Goal: Task Accomplishment & Management: Use online tool/utility

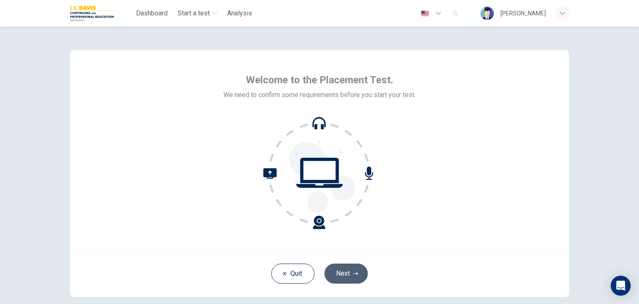
click at [345, 274] on button "Next" at bounding box center [346, 274] width 43 height 20
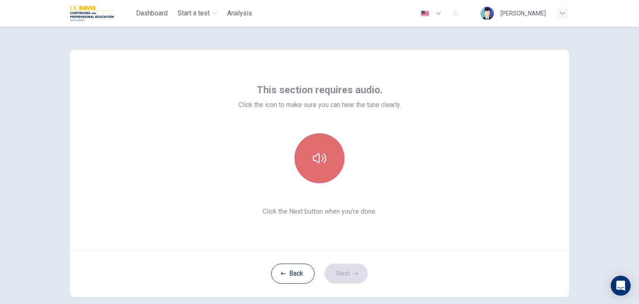
click at [323, 161] on icon "button" at bounding box center [319, 158] width 13 height 10
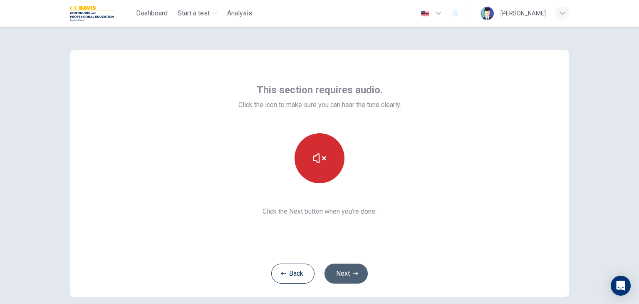
click at [339, 274] on button "Next" at bounding box center [346, 274] width 43 height 20
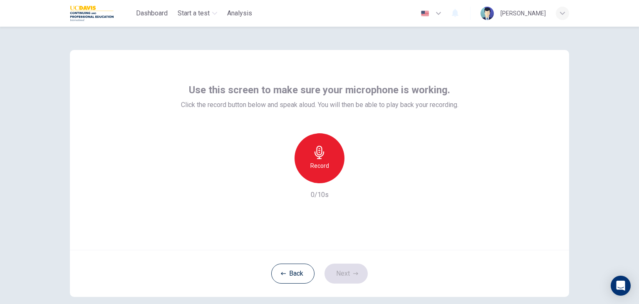
click at [319, 170] on h6 "Record" at bounding box center [320, 166] width 19 height 10
click at [356, 179] on icon "button" at bounding box center [358, 176] width 8 height 8
click at [322, 160] on div "Record" at bounding box center [320, 158] width 50 height 50
click at [470, 183] on div "Use this screen to make sure your microphone is working. Click the record butto…" at bounding box center [320, 150] width 500 height 200
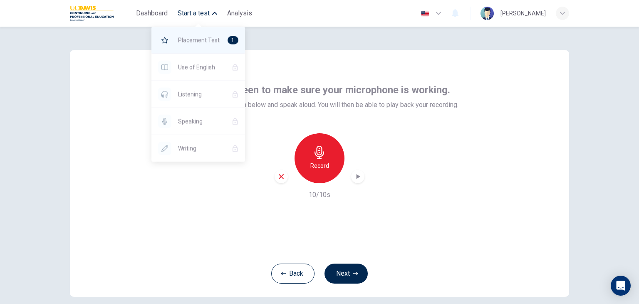
click at [191, 40] on span "Placement Test" at bounding box center [199, 40] width 43 height 10
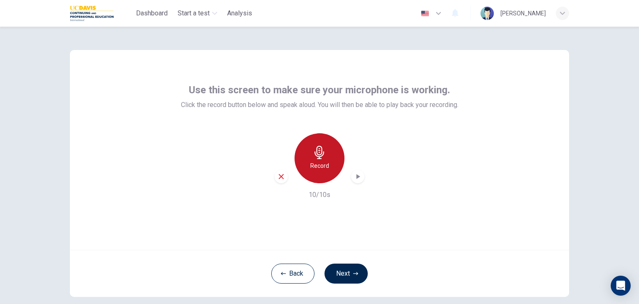
click at [318, 175] on div "Record" at bounding box center [320, 158] width 50 height 50
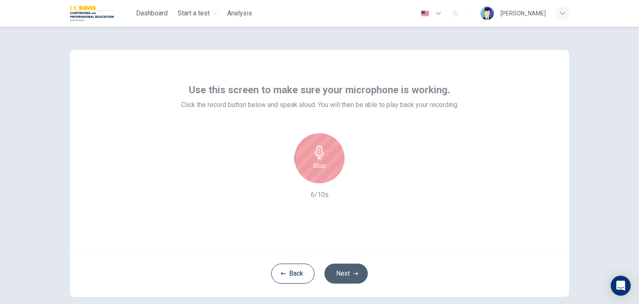
click at [340, 274] on button "Next" at bounding box center [346, 274] width 43 height 20
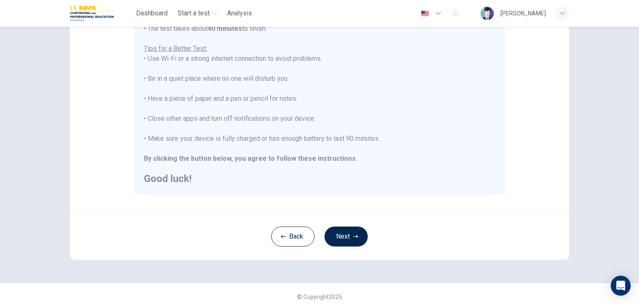
scroll to position [159, 0]
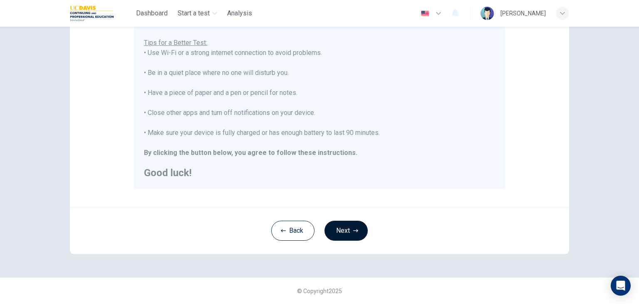
click at [343, 234] on button "Next" at bounding box center [346, 231] width 43 height 20
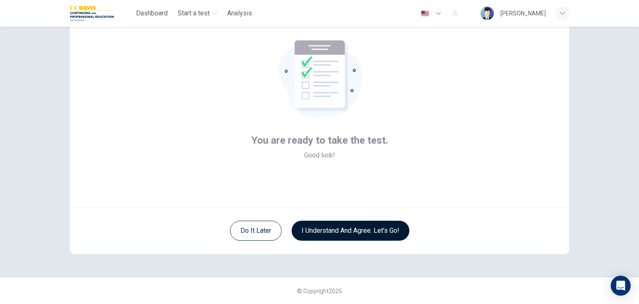
scroll to position [43, 0]
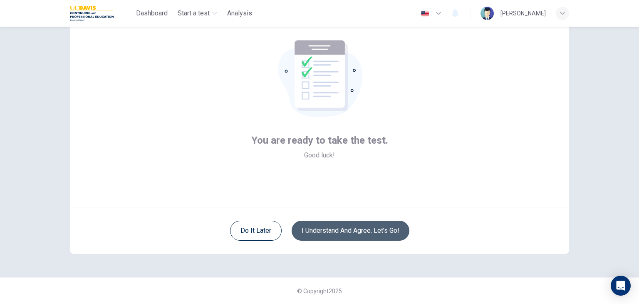
click at [334, 234] on button "I understand and agree. Let’s go!" at bounding box center [351, 231] width 118 height 20
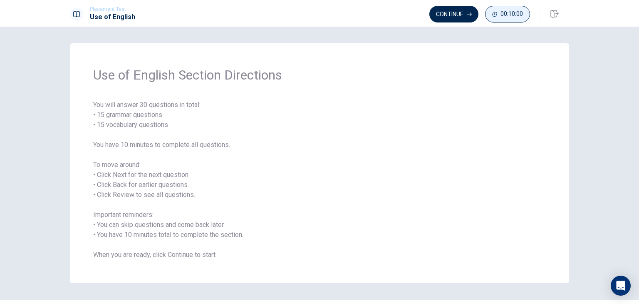
click at [504, 16] on span "00:10:00" at bounding box center [512, 14] width 22 height 7
click at [478, 15] on button "Continue" at bounding box center [482, 14] width 49 height 17
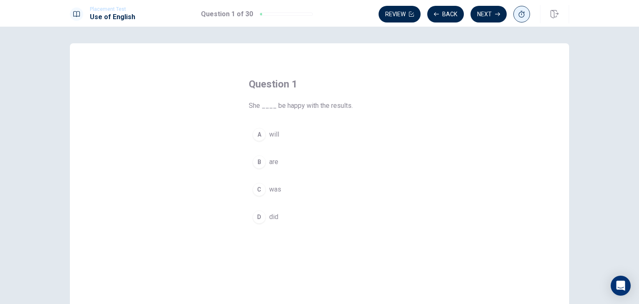
click at [273, 190] on span "was" at bounding box center [275, 189] width 12 height 10
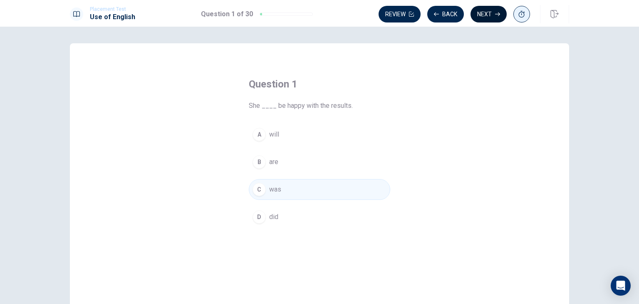
click at [487, 13] on button "Next" at bounding box center [489, 14] width 36 height 17
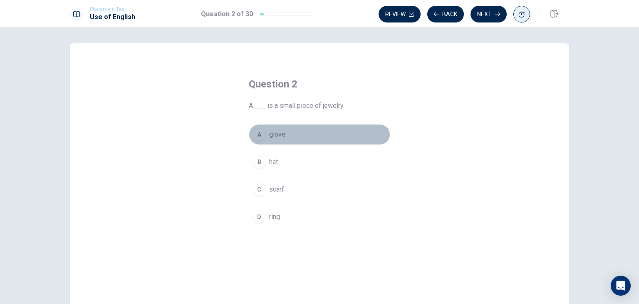
click at [269, 137] on span "glove" at bounding box center [277, 134] width 16 height 10
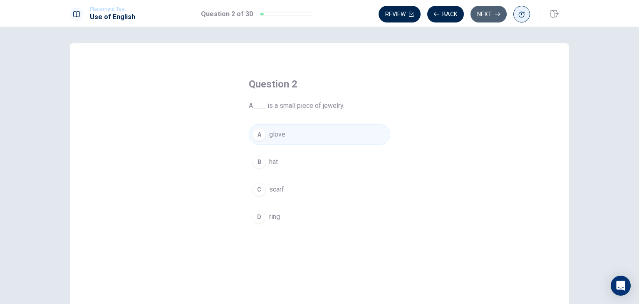
click at [495, 14] on icon "button" at bounding box center [497, 14] width 5 height 5
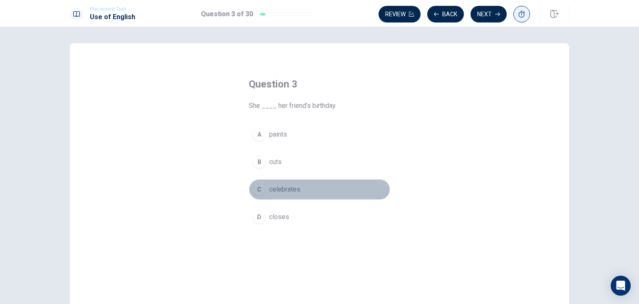
click at [275, 191] on span "celebrates" at bounding box center [284, 189] width 31 height 10
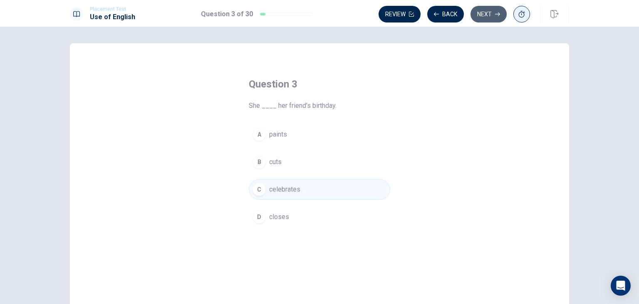
click at [493, 14] on button "Next" at bounding box center [489, 14] width 36 height 17
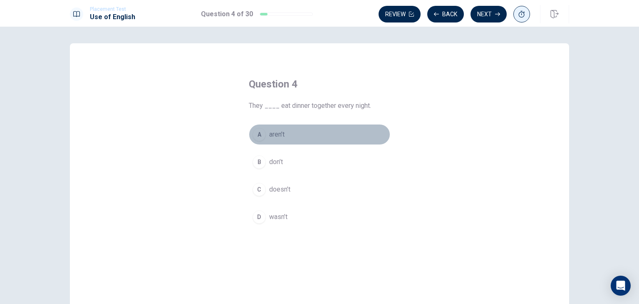
click at [276, 138] on span "aren’t" at bounding box center [276, 134] width 15 height 10
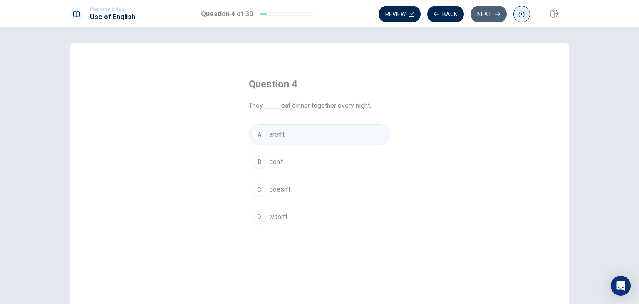
click at [489, 16] on button "Next" at bounding box center [489, 14] width 36 height 17
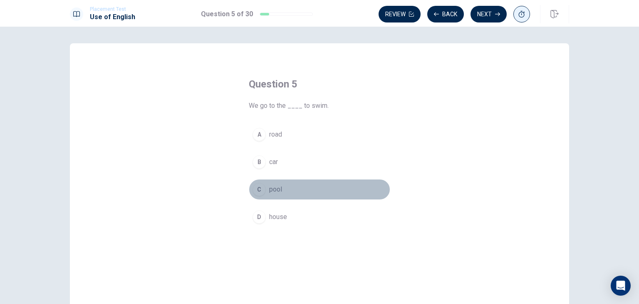
click at [272, 193] on span "pool" at bounding box center [275, 189] width 13 height 10
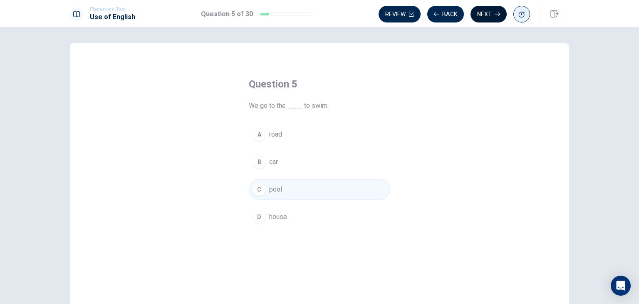
click at [478, 15] on button "Next" at bounding box center [489, 14] width 36 height 17
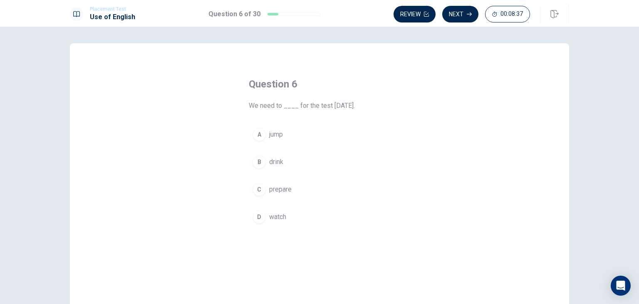
click at [269, 187] on span "prepare" at bounding box center [280, 189] width 22 height 10
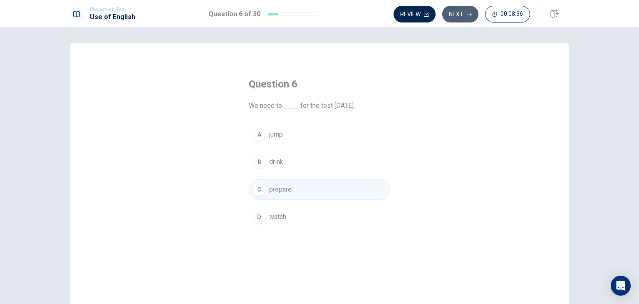
click at [461, 12] on button "Next" at bounding box center [461, 14] width 36 height 17
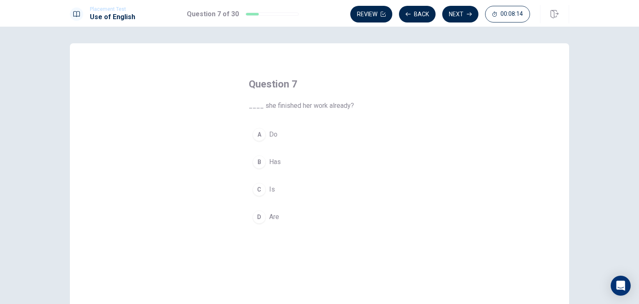
click at [270, 162] on span "Has" at bounding box center [275, 162] width 12 height 10
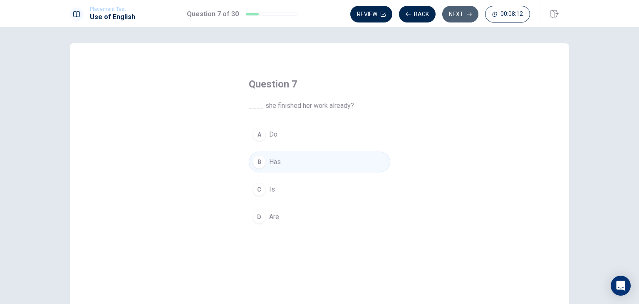
click at [462, 13] on button "Next" at bounding box center [461, 14] width 36 height 17
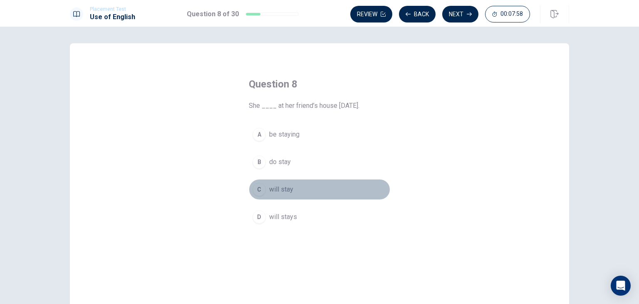
click at [275, 192] on span "will stay" at bounding box center [281, 189] width 24 height 10
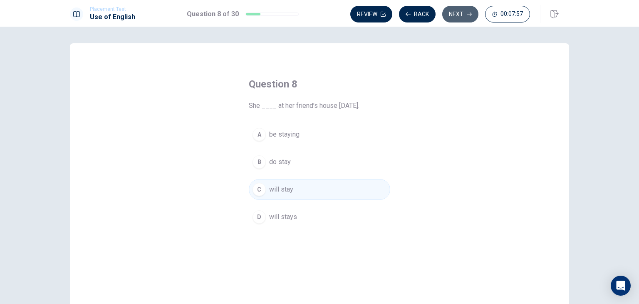
click at [460, 15] on button "Next" at bounding box center [461, 14] width 36 height 17
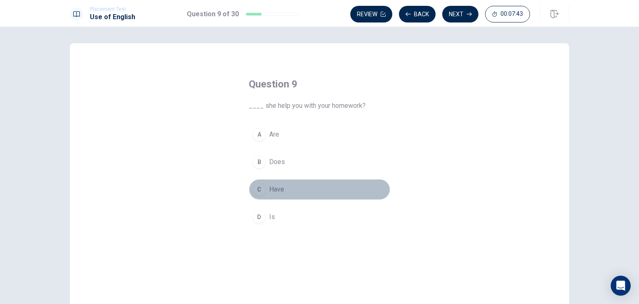
click at [276, 187] on span "Have" at bounding box center [276, 189] width 15 height 10
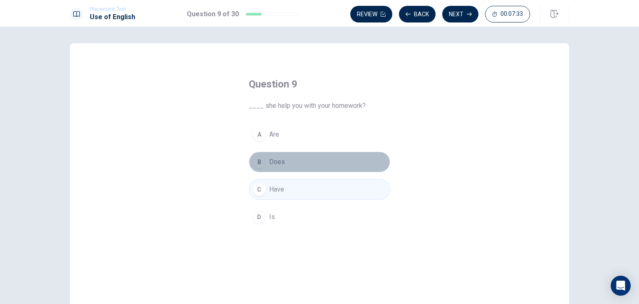
click at [271, 164] on span "Does" at bounding box center [277, 162] width 16 height 10
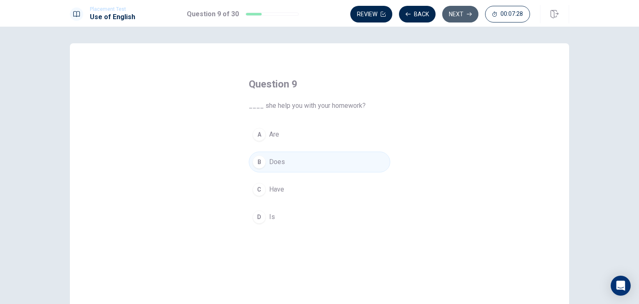
click at [458, 17] on button "Next" at bounding box center [461, 14] width 36 height 17
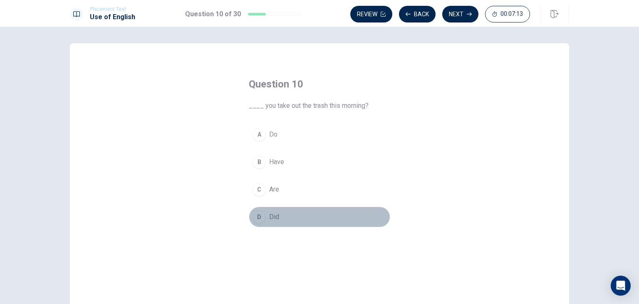
click at [273, 219] on span "Did" at bounding box center [274, 217] width 10 height 10
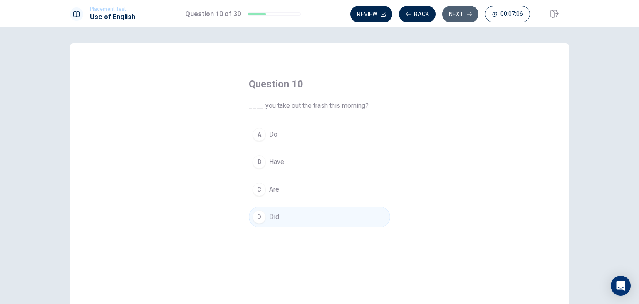
click at [451, 13] on button "Next" at bounding box center [461, 14] width 36 height 17
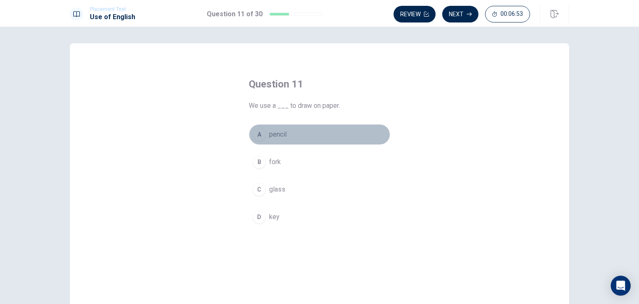
click at [269, 137] on span "pencil" at bounding box center [277, 134] width 17 height 10
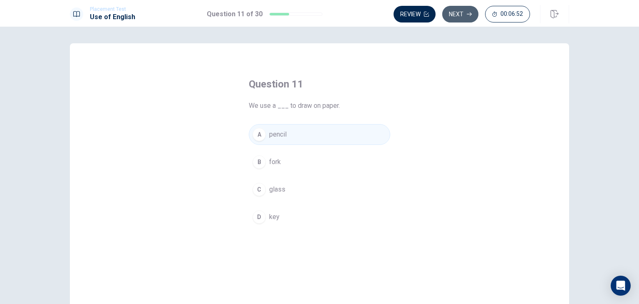
click at [455, 14] on button "Next" at bounding box center [461, 14] width 36 height 17
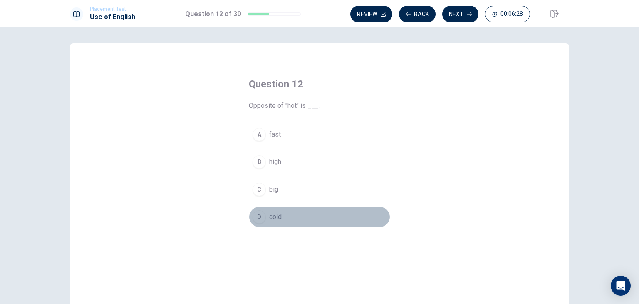
click at [273, 216] on span "cold" at bounding box center [275, 217] width 12 height 10
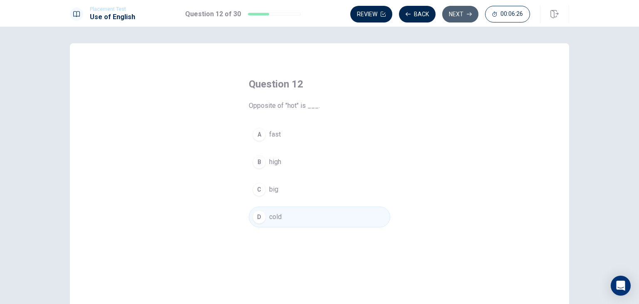
click at [455, 14] on button "Next" at bounding box center [461, 14] width 36 height 17
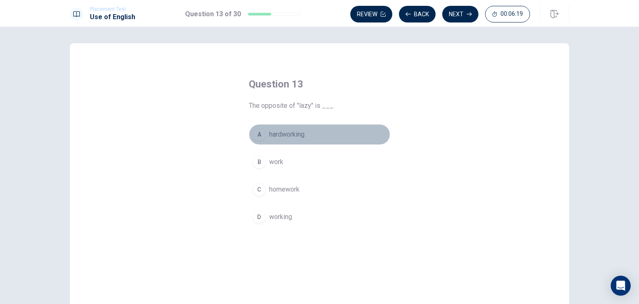
click at [282, 134] on span "hardworking" at bounding box center [286, 134] width 35 height 10
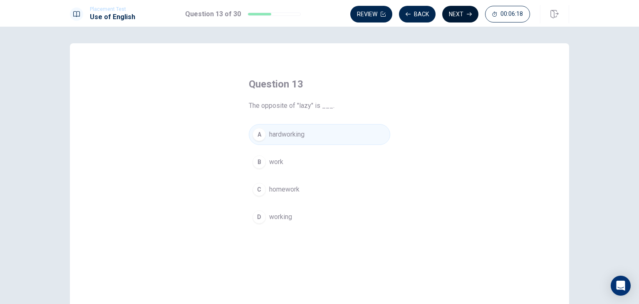
click at [466, 15] on button "Next" at bounding box center [461, 14] width 36 height 17
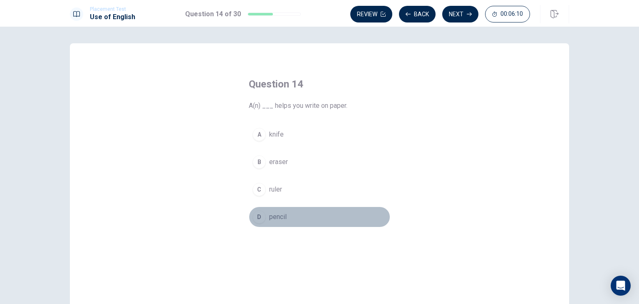
click at [273, 217] on span "pencil" at bounding box center [277, 217] width 17 height 10
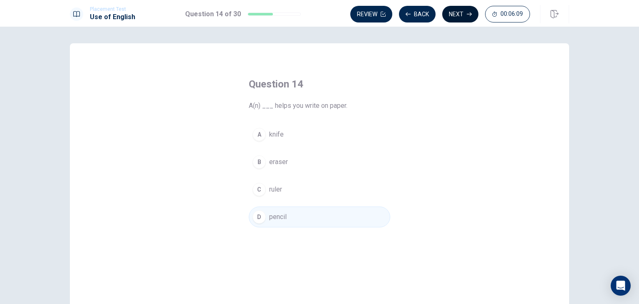
click at [455, 12] on button "Next" at bounding box center [461, 14] width 36 height 17
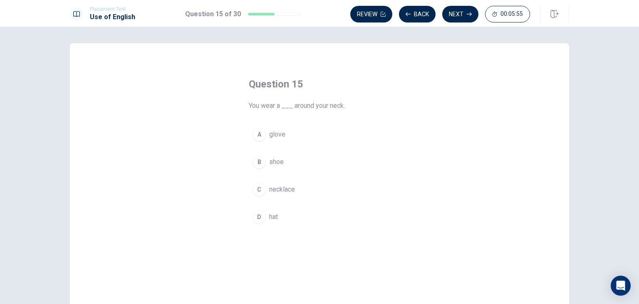
click at [276, 190] on span "necklace" at bounding box center [282, 189] width 26 height 10
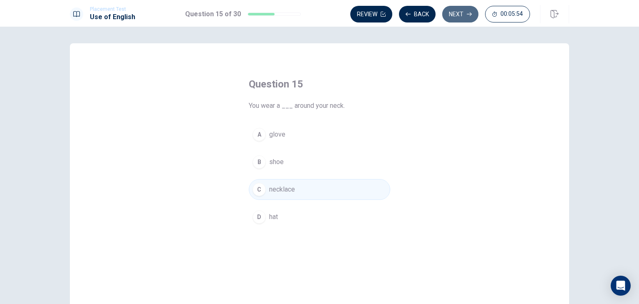
click at [463, 14] on button "Next" at bounding box center [461, 14] width 36 height 17
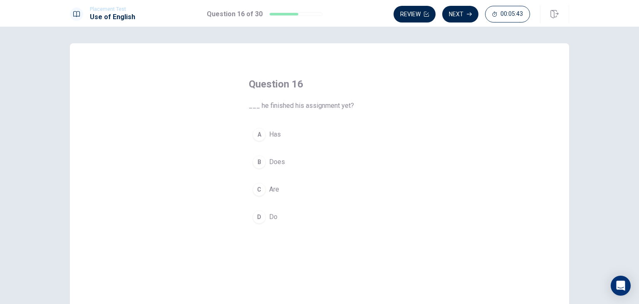
click at [274, 165] on span "Does" at bounding box center [277, 162] width 16 height 10
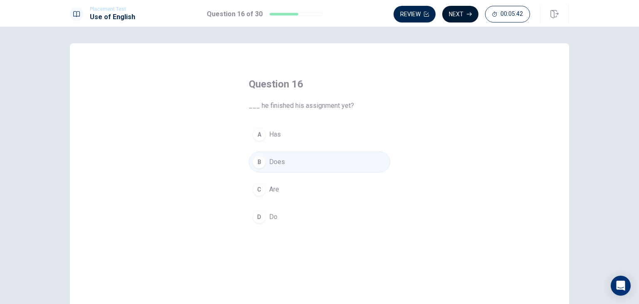
click at [454, 15] on button "Next" at bounding box center [461, 14] width 36 height 17
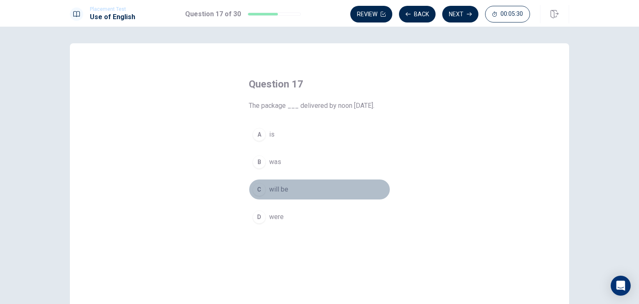
click at [270, 189] on span "will be" at bounding box center [278, 189] width 19 height 10
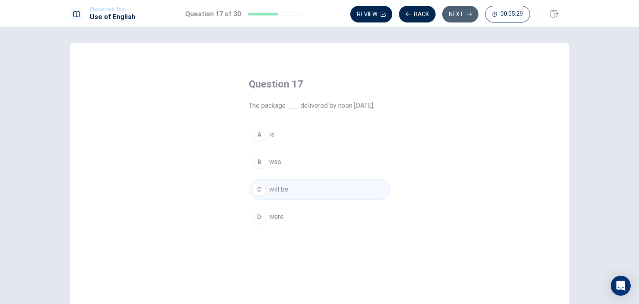
click at [464, 15] on button "Next" at bounding box center [461, 14] width 36 height 17
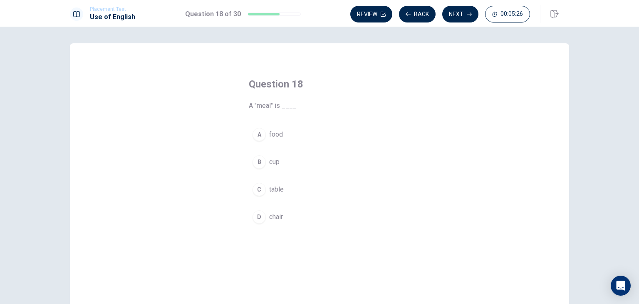
click at [277, 135] on span "food" at bounding box center [276, 134] width 14 height 10
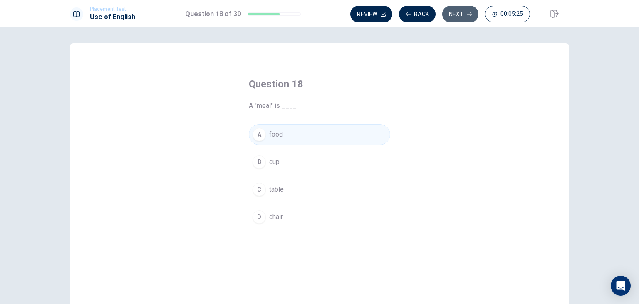
click at [460, 12] on button "Next" at bounding box center [461, 14] width 36 height 17
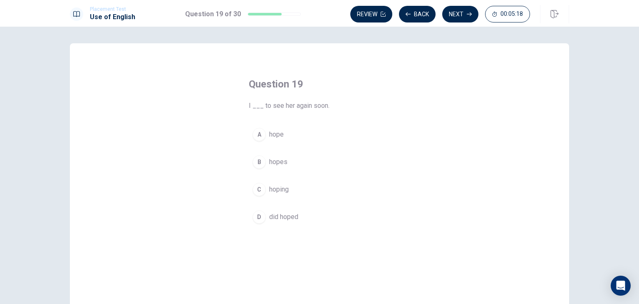
click at [276, 139] on button "A hope" at bounding box center [320, 134] width 142 height 21
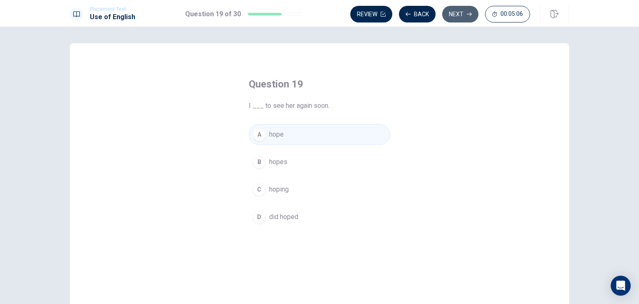
click at [455, 14] on button "Next" at bounding box center [461, 14] width 36 height 17
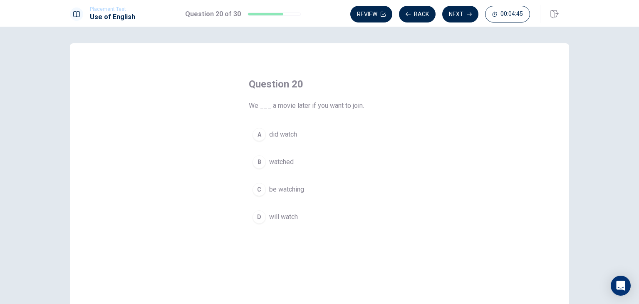
click at [280, 162] on span "watched" at bounding box center [281, 162] width 25 height 10
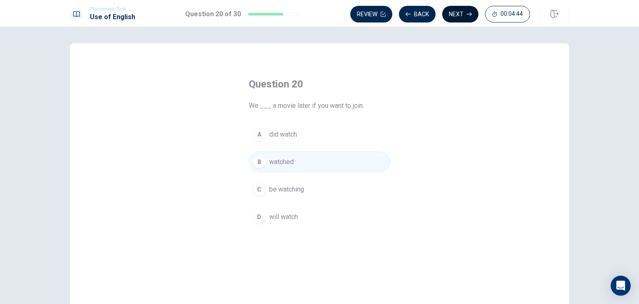
click at [463, 20] on button "Next" at bounding box center [461, 14] width 36 height 17
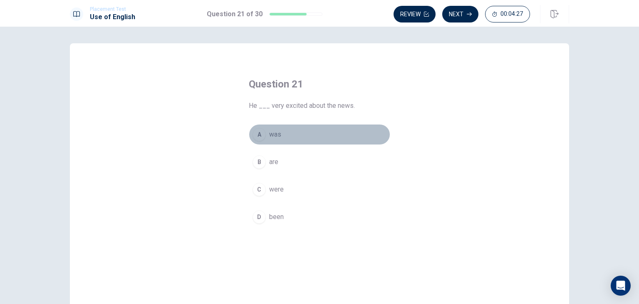
click at [271, 136] on span "was" at bounding box center [275, 134] width 12 height 10
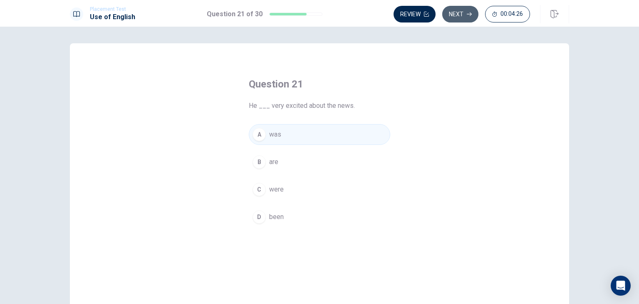
click at [456, 17] on button "Next" at bounding box center [461, 14] width 36 height 17
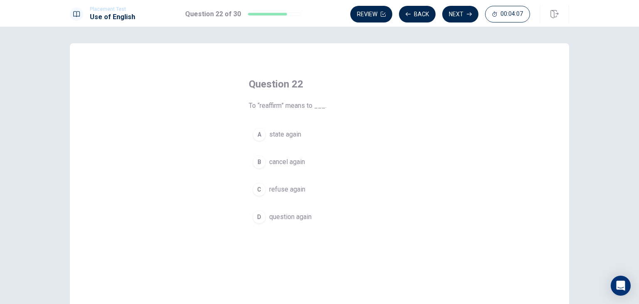
click at [286, 188] on span "refuse again" at bounding box center [287, 189] width 36 height 10
click at [452, 15] on button "Next" at bounding box center [461, 14] width 36 height 17
click at [273, 134] on span "support" at bounding box center [280, 134] width 22 height 10
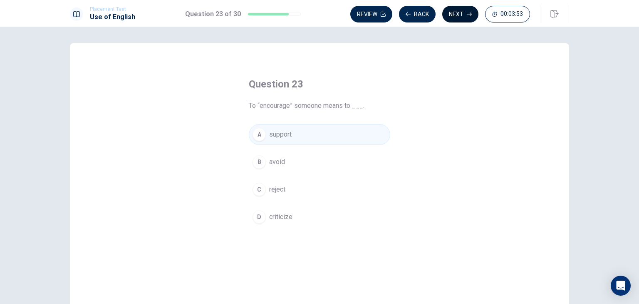
click at [456, 11] on button "Next" at bounding box center [461, 14] width 36 height 17
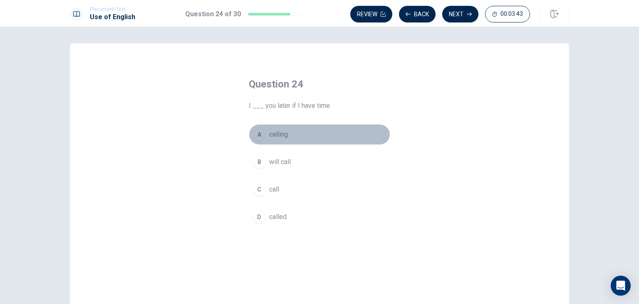
click at [278, 134] on span "calling" at bounding box center [278, 134] width 19 height 10
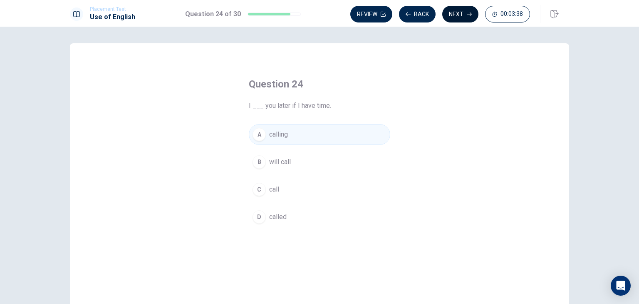
click at [453, 15] on button "Next" at bounding box center [461, 14] width 36 height 17
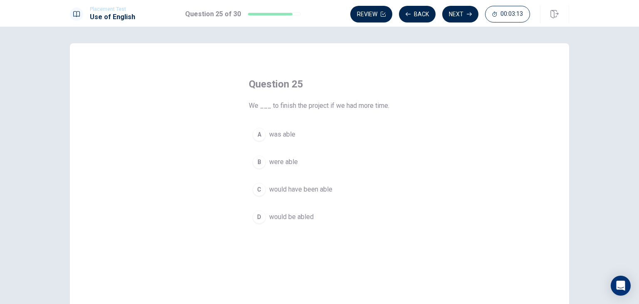
click at [298, 187] on span "would have been able" at bounding box center [300, 189] width 63 height 10
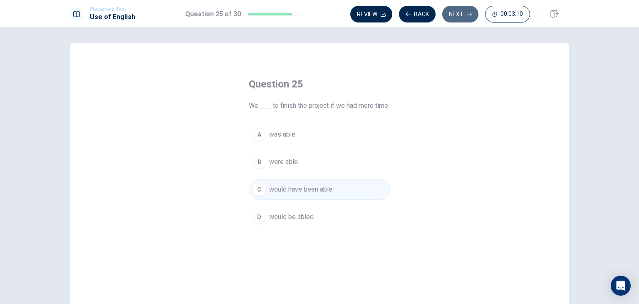
click at [455, 15] on button "Next" at bounding box center [461, 14] width 36 height 17
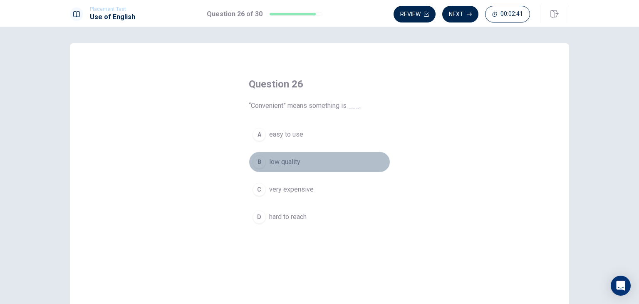
click at [289, 164] on span "low quality" at bounding box center [284, 162] width 31 height 10
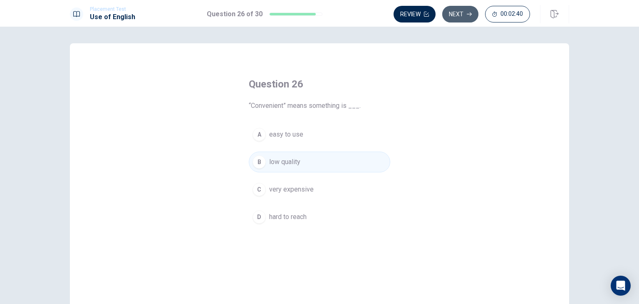
click at [458, 18] on button "Next" at bounding box center [461, 14] width 36 height 17
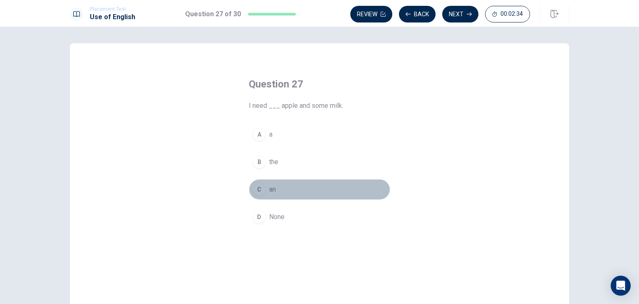
click at [266, 188] on button "C an" at bounding box center [320, 189] width 142 height 21
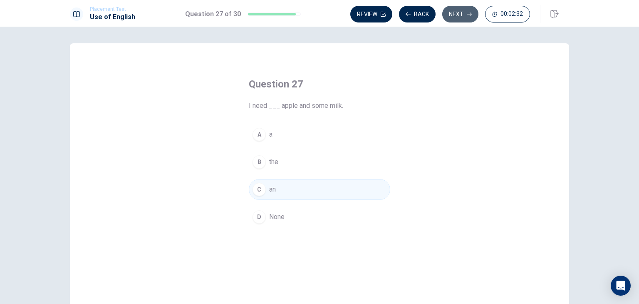
click at [455, 14] on button "Next" at bounding box center [461, 14] width 36 height 17
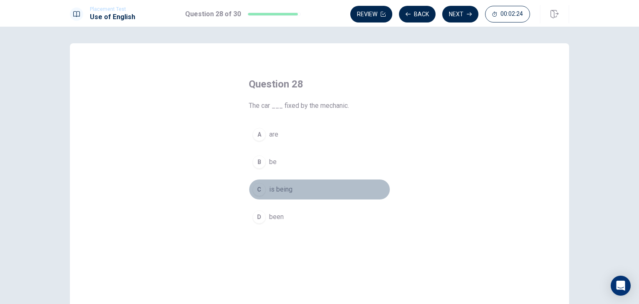
click at [274, 190] on span "is being" at bounding box center [280, 189] width 23 height 10
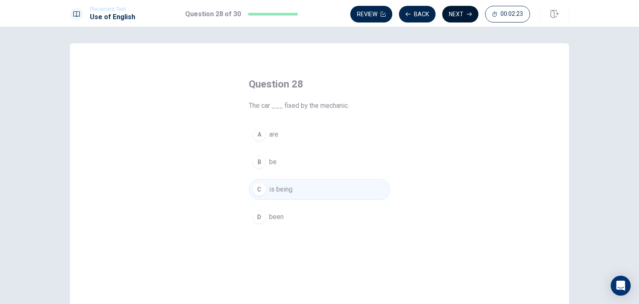
click at [458, 12] on button "Next" at bounding box center [461, 14] width 36 height 17
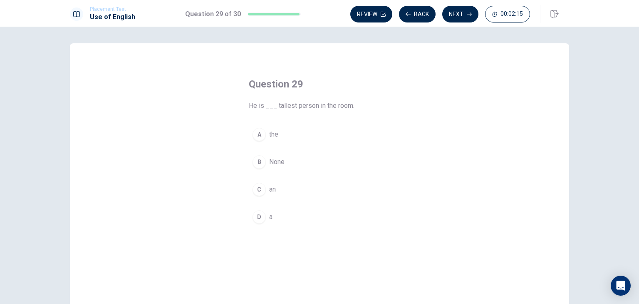
click at [270, 217] on span "a" at bounding box center [270, 217] width 3 height 10
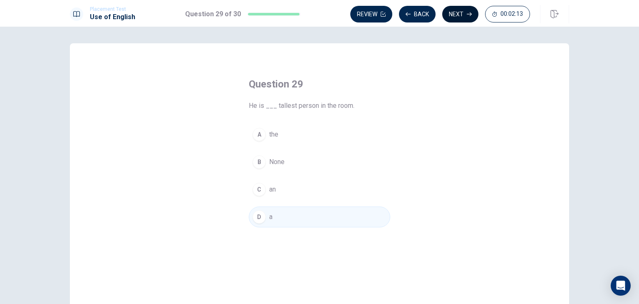
click at [458, 17] on button "Next" at bounding box center [461, 14] width 36 height 17
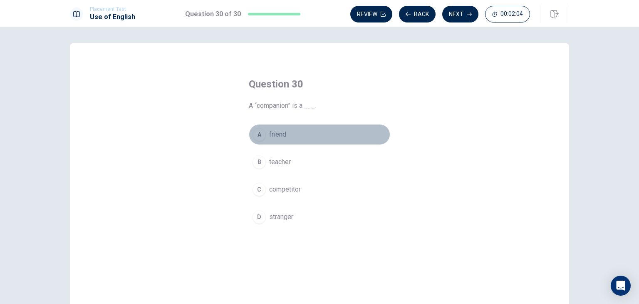
click at [270, 137] on span "friend" at bounding box center [277, 134] width 17 height 10
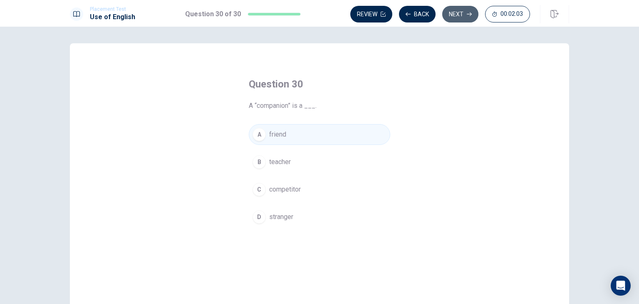
click at [462, 14] on button "Next" at bounding box center [461, 14] width 36 height 17
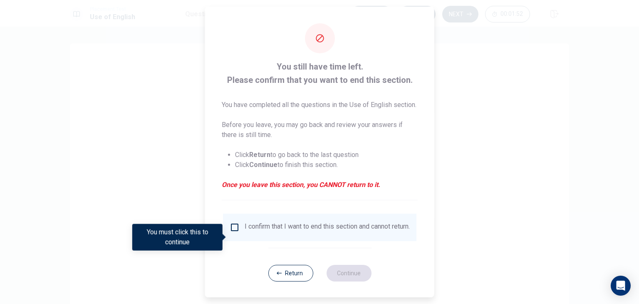
click at [233, 232] on input "You must click this to continue" at bounding box center [235, 227] width 10 height 10
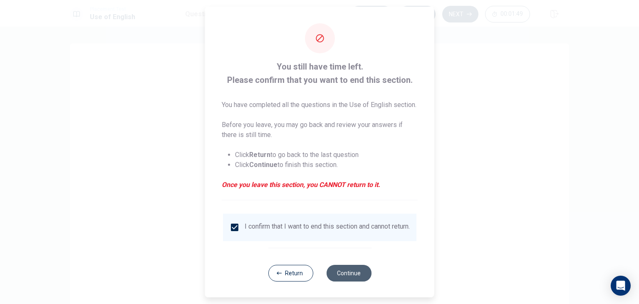
click at [350, 281] on button "Continue" at bounding box center [348, 273] width 45 height 17
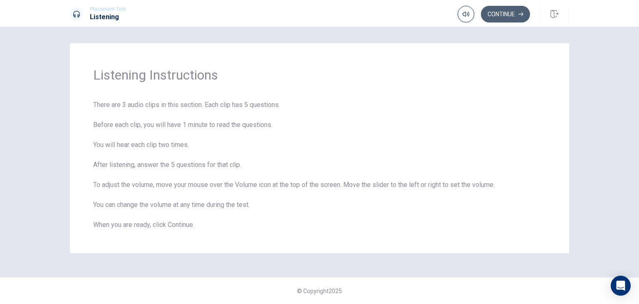
click at [506, 10] on button "Continue" at bounding box center [505, 14] width 49 height 17
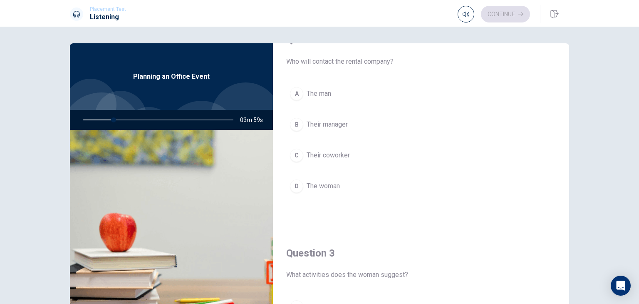
scroll to position [291, 0]
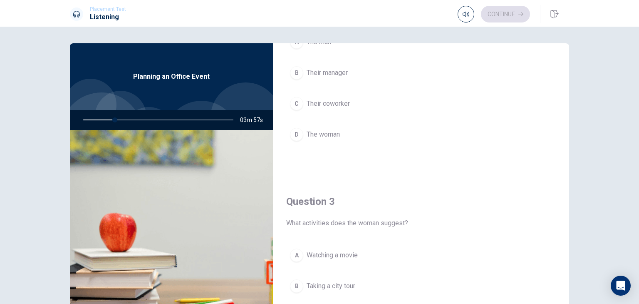
drag, startPoint x: 112, startPoint y: 121, endPoint x: 82, endPoint y: 124, distance: 30.5
click at [82, 124] on div at bounding box center [156, 120] width 167 height 20
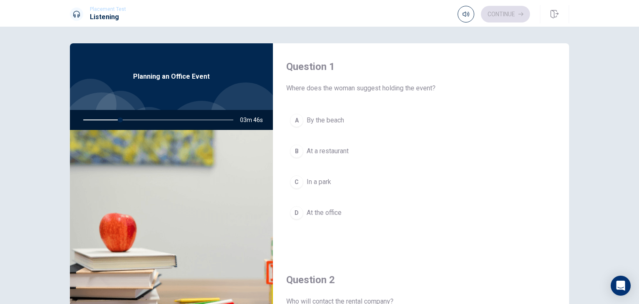
scroll to position [0, 0]
click at [295, 211] on div "D" at bounding box center [296, 212] width 13 height 13
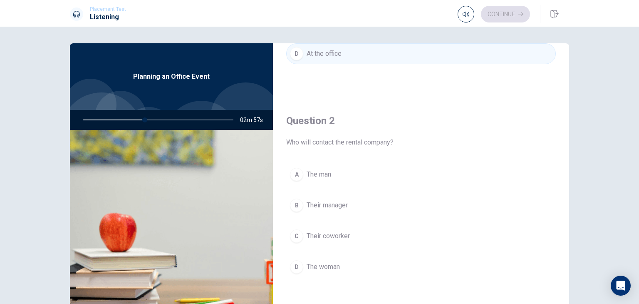
scroll to position [167, 0]
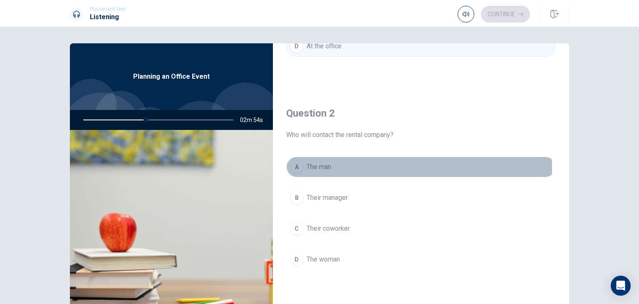
click at [295, 166] on div "A" at bounding box center [296, 166] width 13 height 13
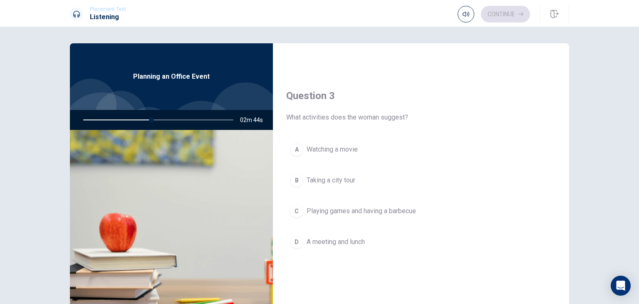
scroll to position [416, 0]
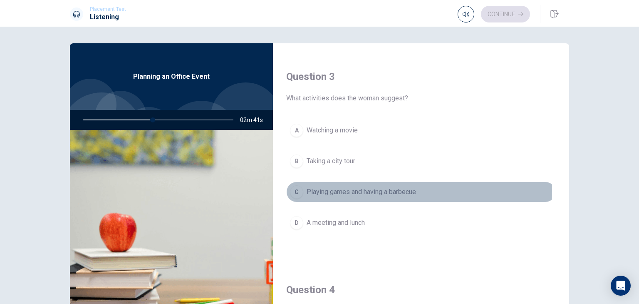
click at [295, 189] on div "C" at bounding box center [296, 191] width 13 height 13
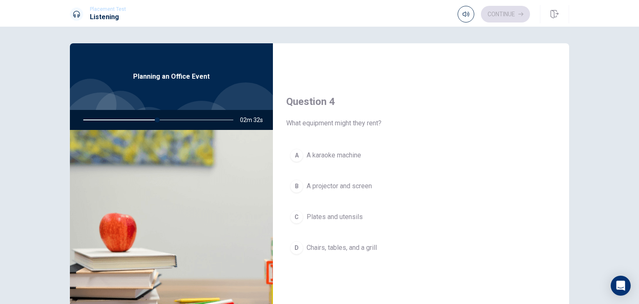
scroll to position [624, 0]
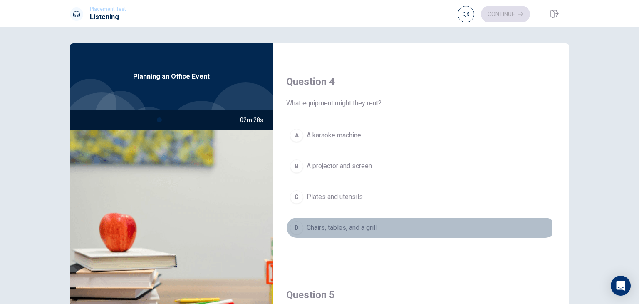
click at [293, 227] on div "D" at bounding box center [296, 227] width 13 height 13
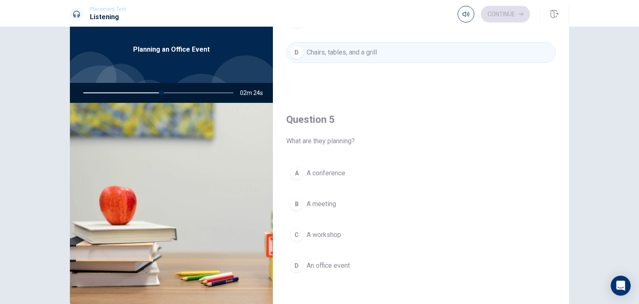
scroll to position [42, 0]
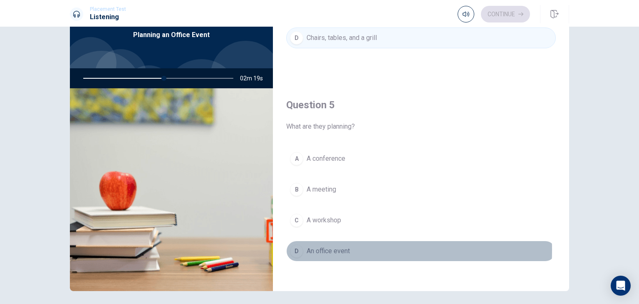
click at [296, 246] on div "D" at bounding box center [296, 250] width 13 height 13
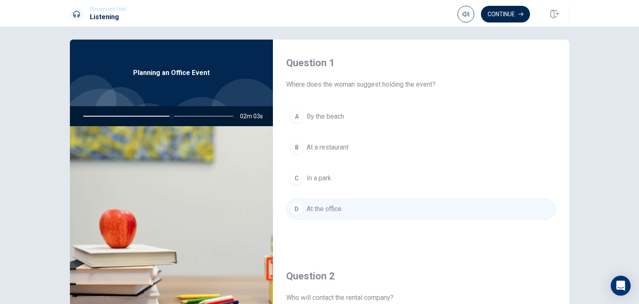
scroll to position [0, 0]
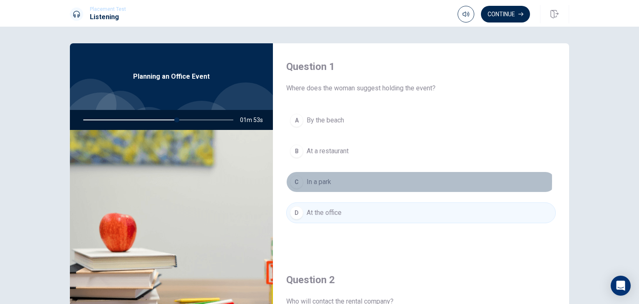
click at [296, 181] on div "C" at bounding box center [296, 181] width 13 height 13
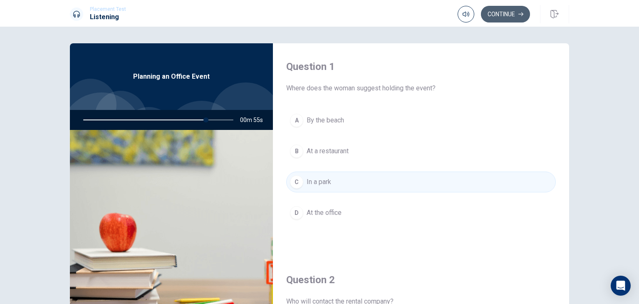
click at [499, 14] on button "Continue" at bounding box center [505, 14] width 49 height 17
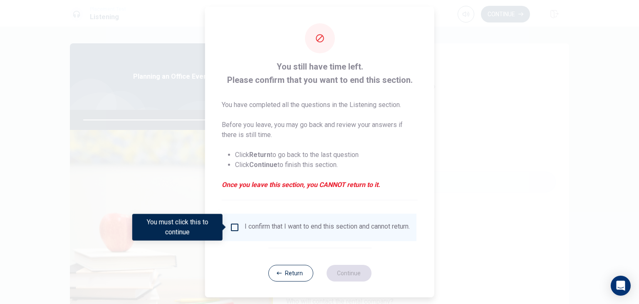
click at [235, 225] on input "You must click this to continue" at bounding box center [235, 227] width 10 height 10
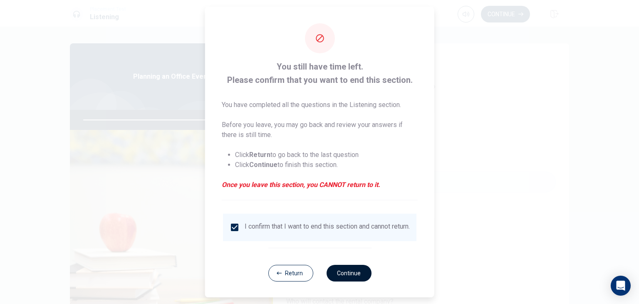
click at [344, 279] on button "Continue" at bounding box center [348, 273] width 45 height 17
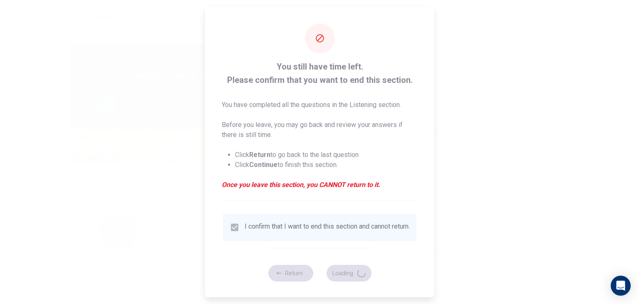
type input "87"
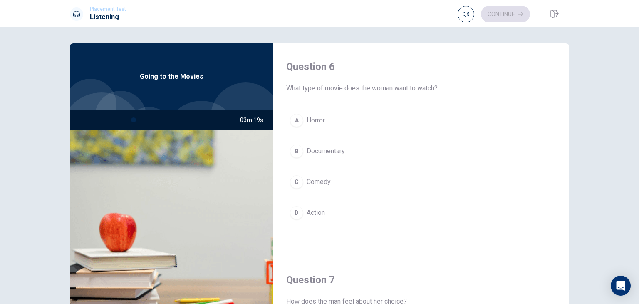
click at [296, 180] on div "C" at bounding box center [296, 181] width 13 height 13
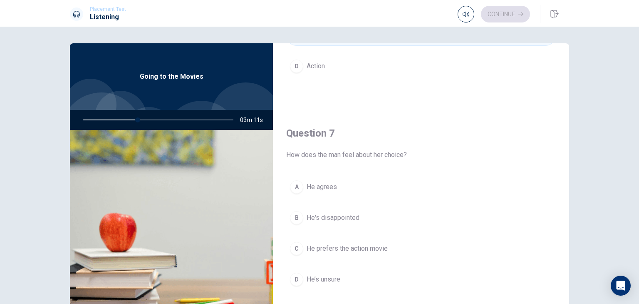
scroll to position [167, 0]
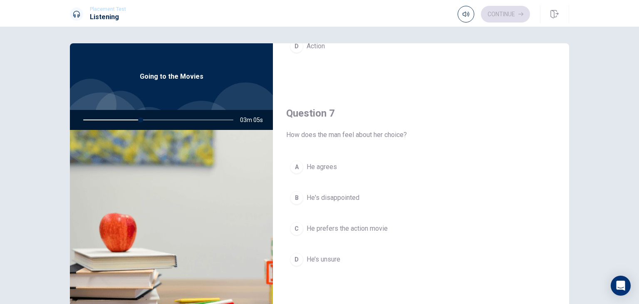
click at [294, 168] on div "A" at bounding box center [296, 166] width 13 height 13
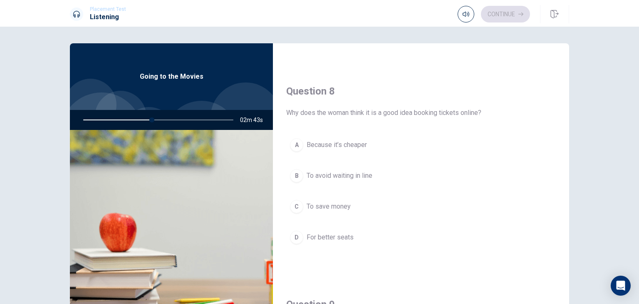
scroll to position [416, 0]
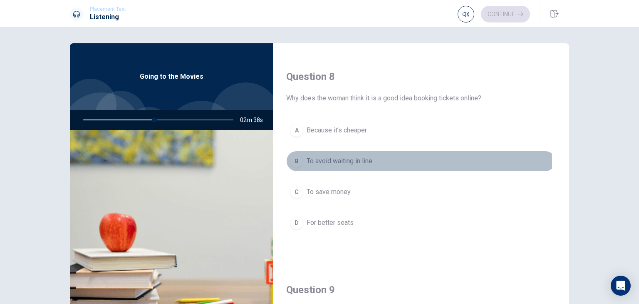
click at [296, 161] on div "B" at bounding box center [296, 160] width 13 height 13
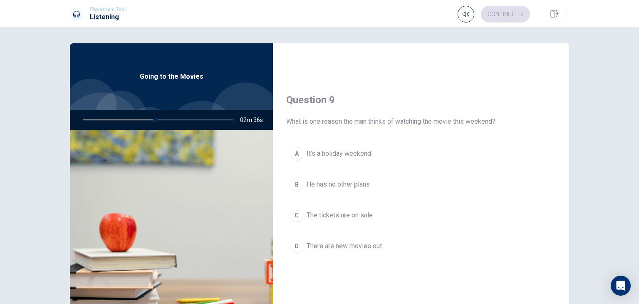
scroll to position [624, 0]
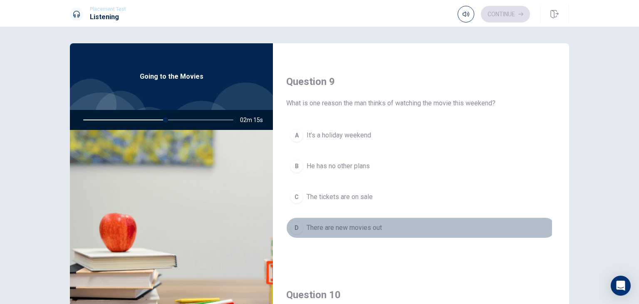
click at [293, 224] on div "D" at bounding box center [296, 227] width 13 height 13
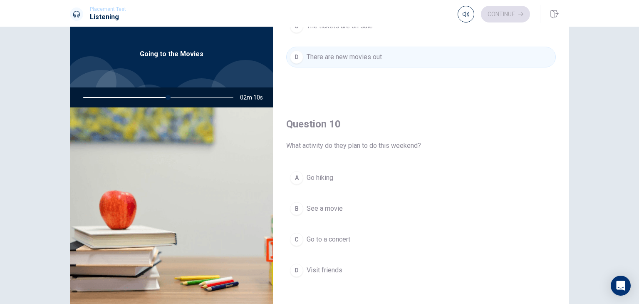
scroll to position [42, 0]
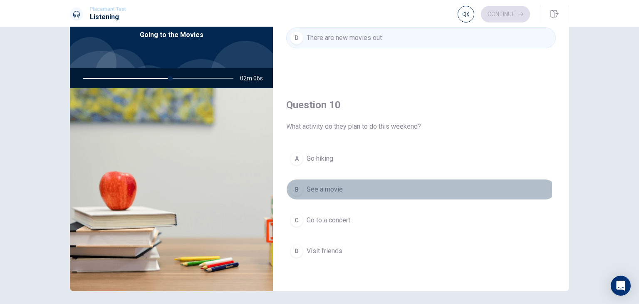
click at [295, 187] on div "B" at bounding box center [296, 189] width 13 height 13
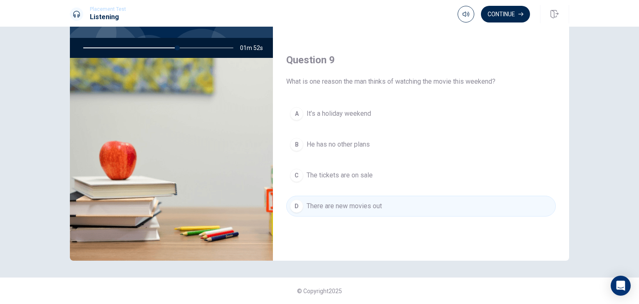
scroll to position [565, 0]
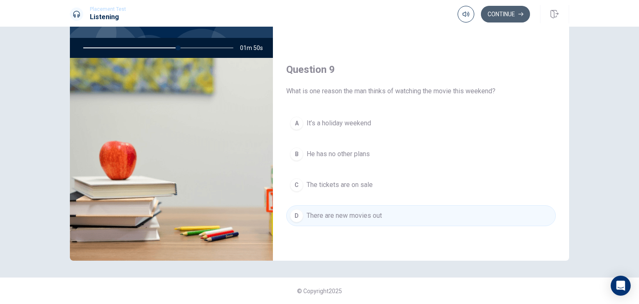
click at [505, 14] on button "Continue" at bounding box center [505, 14] width 49 height 17
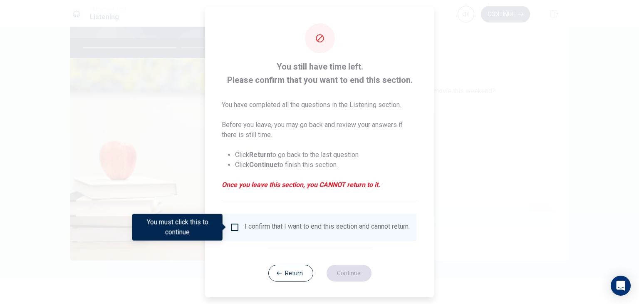
click at [231, 226] on input "You must click this to continue" at bounding box center [235, 227] width 10 height 10
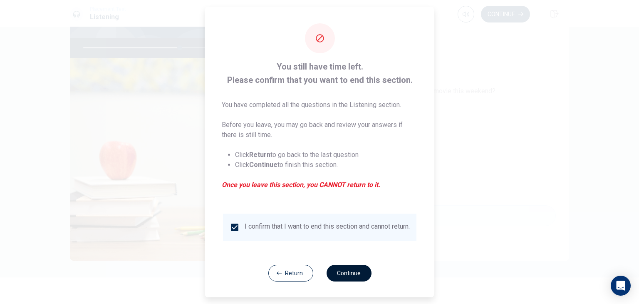
click at [351, 278] on button "Continue" at bounding box center [348, 273] width 45 height 17
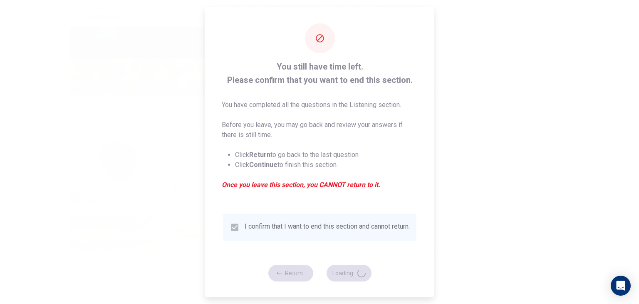
type input "65"
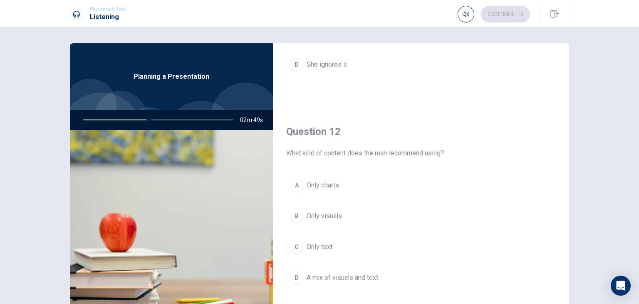
scroll to position [167, 0]
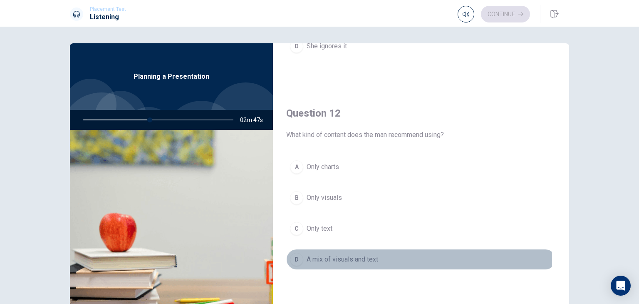
click at [290, 259] on div "D" at bounding box center [296, 259] width 13 height 13
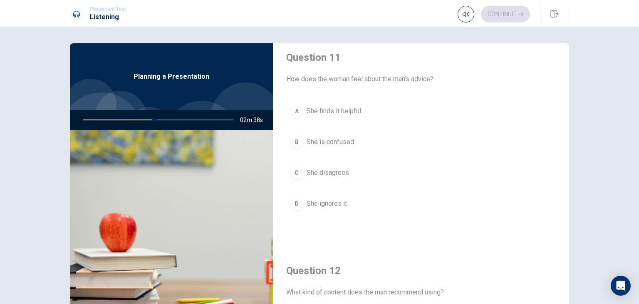
scroll to position [0, 0]
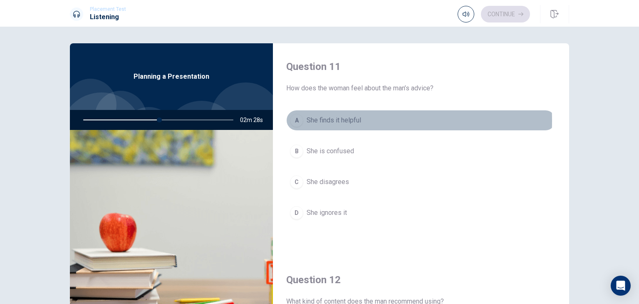
click at [293, 121] on div "A" at bounding box center [296, 120] width 13 height 13
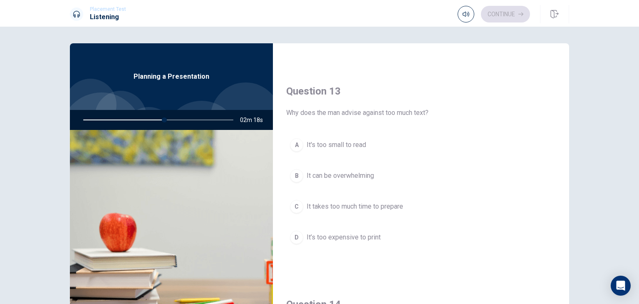
scroll to position [416, 0]
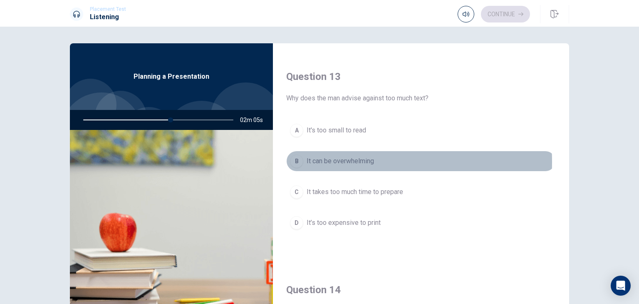
click at [293, 160] on div "B" at bounding box center [296, 160] width 13 height 13
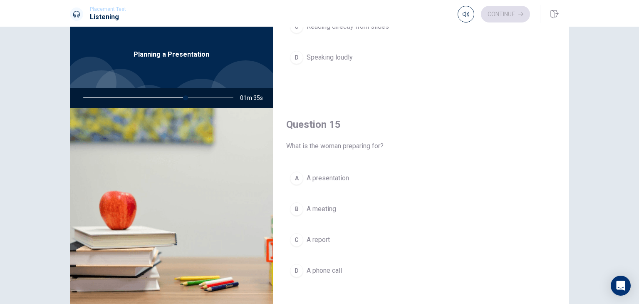
scroll to position [42, 0]
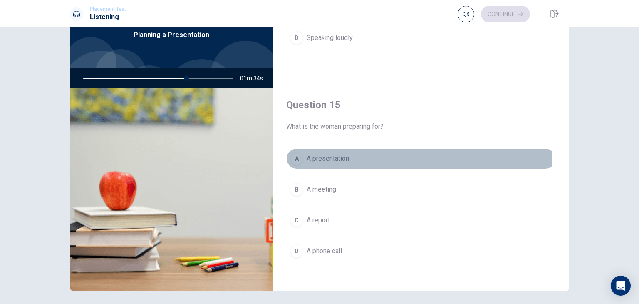
click at [293, 154] on div "A" at bounding box center [296, 158] width 13 height 13
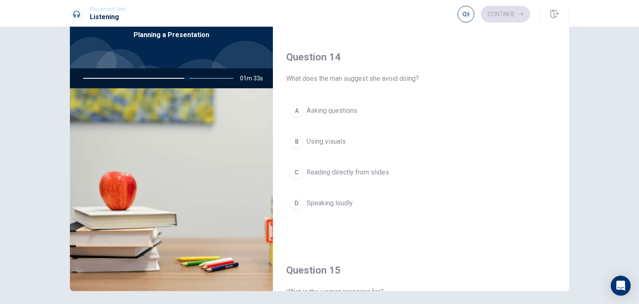
scroll to position [606, 0]
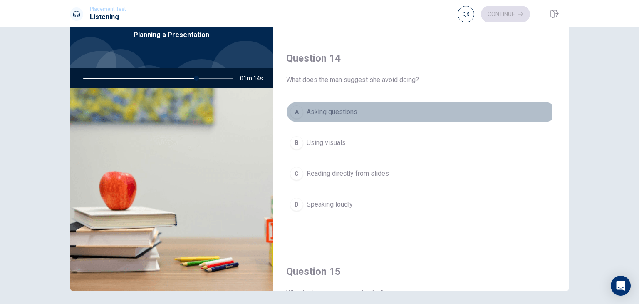
click at [296, 112] on div "A" at bounding box center [296, 111] width 13 height 13
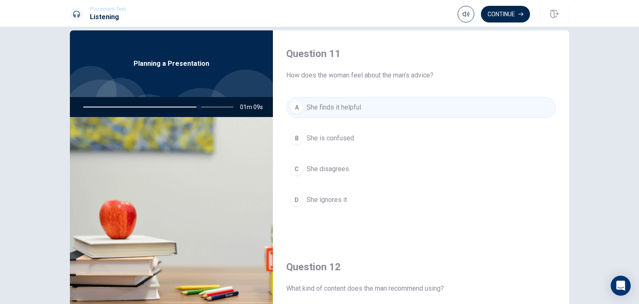
scroll to position [0, 0]
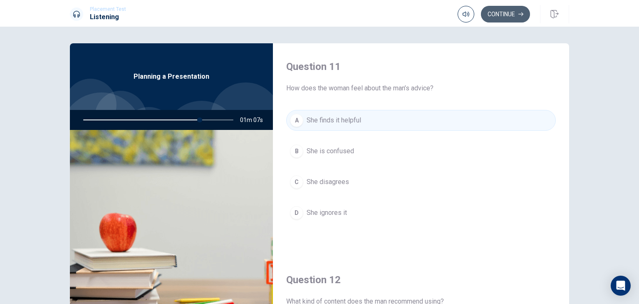
click at [513, 18] on button "Continue" at bounding box center [505, 14] width 49 height 17
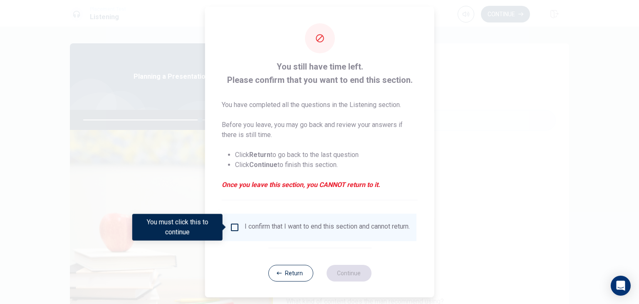
click at [234, 225] on input "You must click this to continue" at bounding box center [235, 227] width 10 height 10
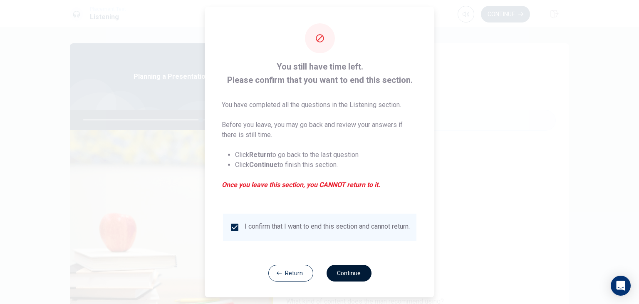
click at [352, 279] on button "Continue" at bounding box center [348, 273] width 45 height 17
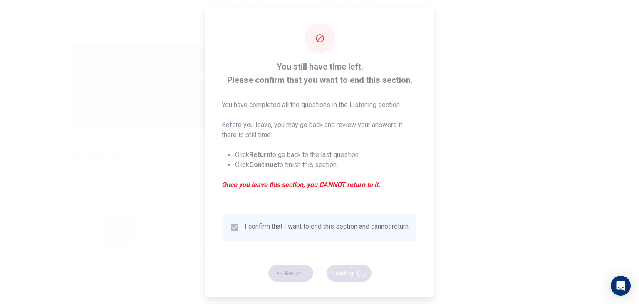
type input "79"
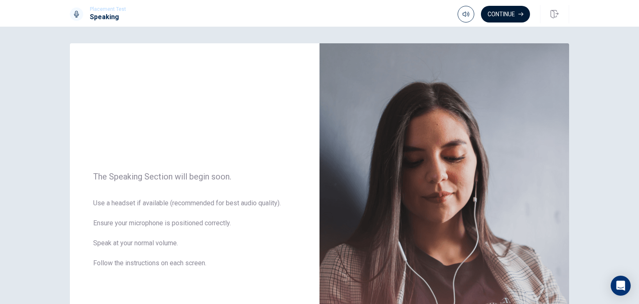
click at [504, 12] on button "Continue" at bounding box center [505, 14] width 49 height 17
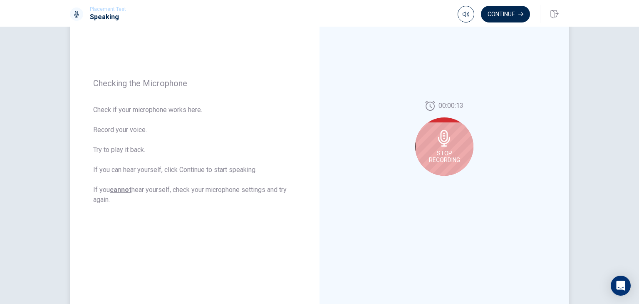
scroll to position [42, 0]
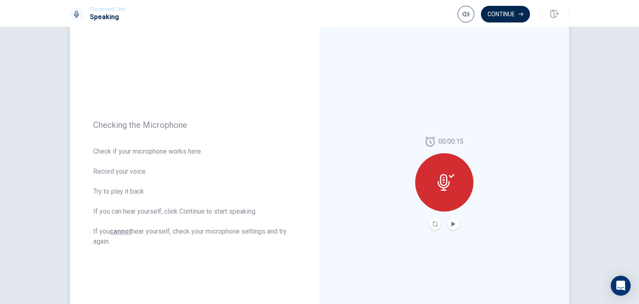
click at [438, 184] on icon at bounding box center [444, 182] width 12 height 17
click at [449, 226] on button "Play Audio" at bounding box center [454, 224] width 12 height 12
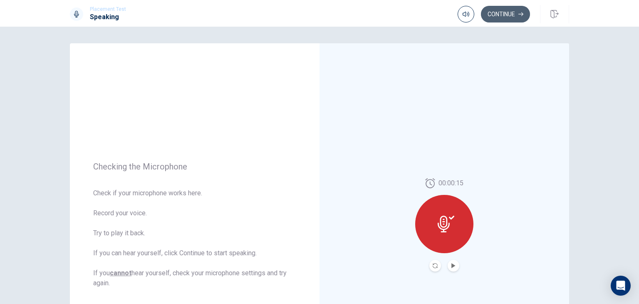
click at [506, 14] on button "Continue" at bounding box center [505, 14] width 49 height 17
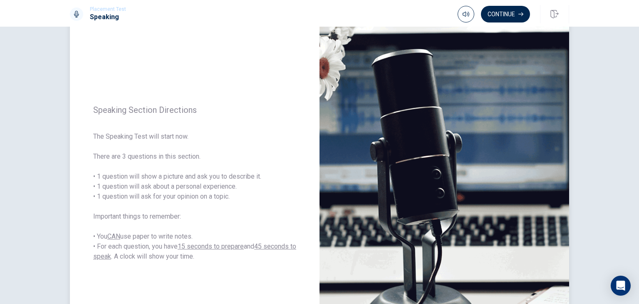
scroll to position [83, 0]
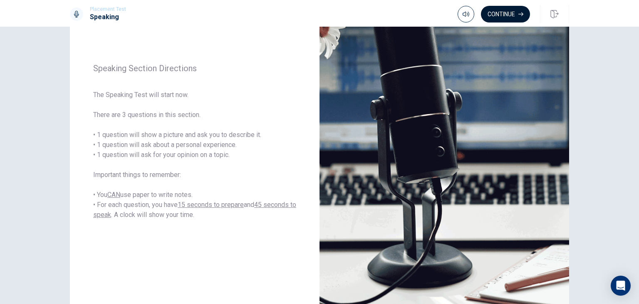
click at [499, 19] on button "Continue" at bounding box center [505, 14] width 49 height 17
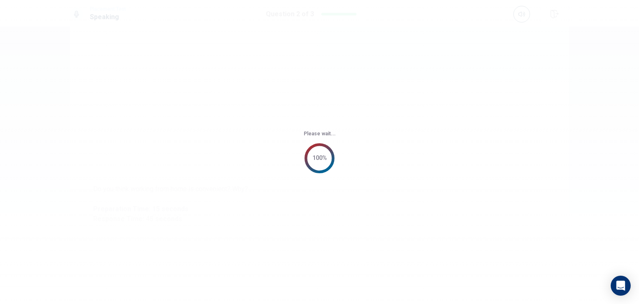
scroll to position [0, 0]
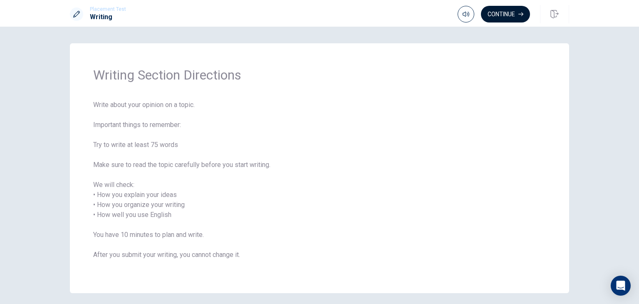
click at [504, 16] on button "Continue" at bounding box center [505, 14] width 49 height 17
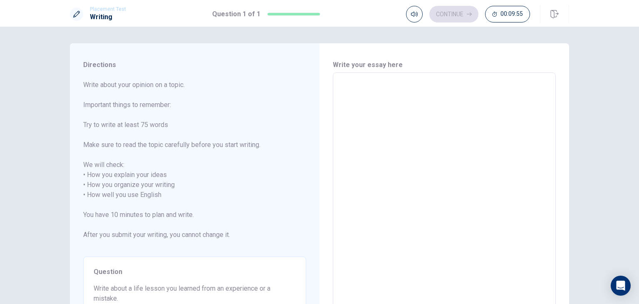
click at [382, 93] on textarea at bounding box center [444, 195] width 211 height 231
type textarea "I"
type textarea "x"
type textarea "In"
type textarea "x"
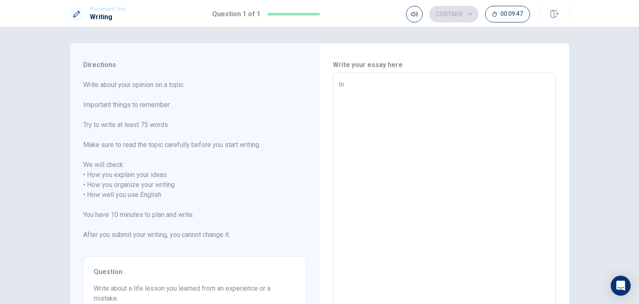
type textarea "In"
type textarea "x"
type textarea "In t"
type textarea "x"
type textarea "In th"
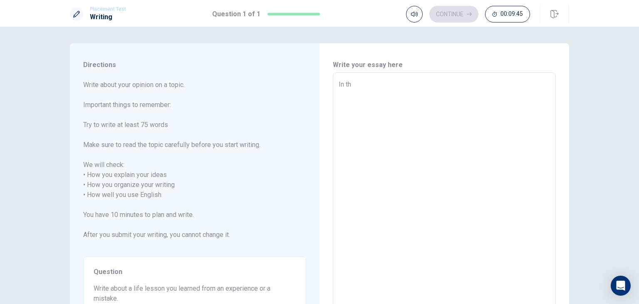
type textarea "x"
type textarea "In the"
type textarea "x"
type textarea "In the"
type textarea "x"
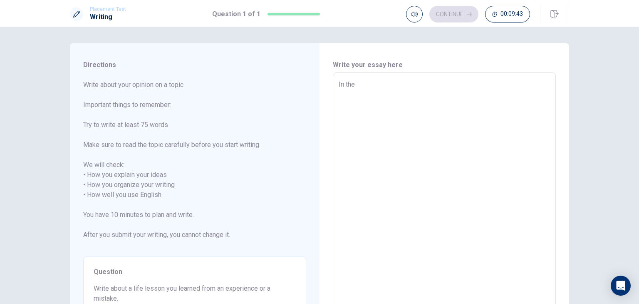
type textarea "In the p"
type textarea "x"
type textarea "In the pi"
type textarea "x"
type textarea "In the pic"
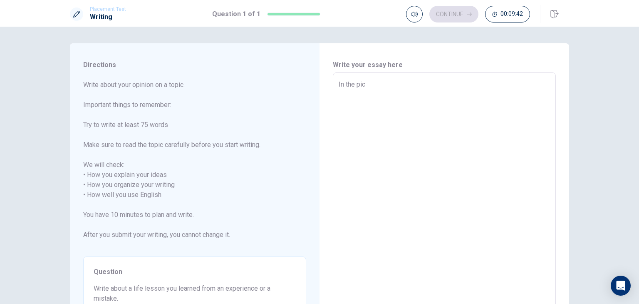
type textarea "x"
type textarea "In the pict"
type textarea "x"
type textarea "In the pictu"
type textarea "x"
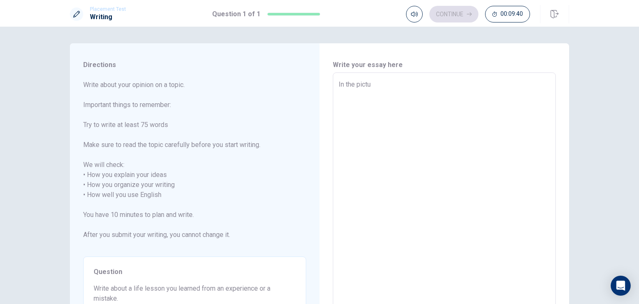
type textarea "In the pictur"
type textarea "x"
type textarea "In the picture"
type textarea "x"
type textarea "In the picture"
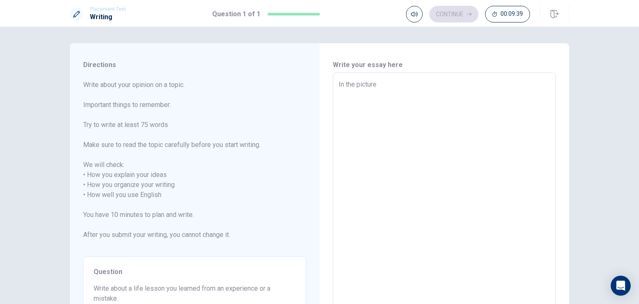
type textarea "x"
type textarea "In the picture w"
type textarea "x"
type textarea "In the picture we"
type textarea "x"
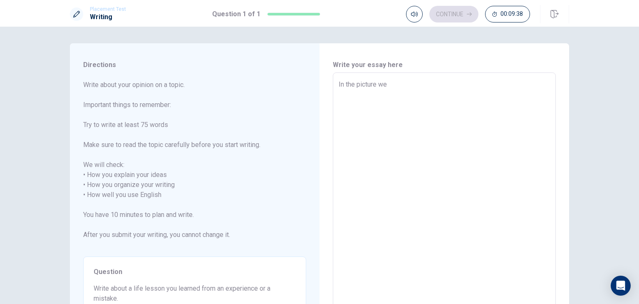
type textarea "In the picture we"
type textarea "x"
type textarea "In the picture we s"
type textarea "x"
type textarea "In the picture we se"
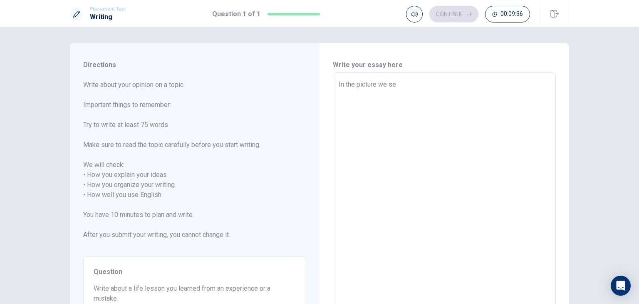
type textarea "x"
type textarea "In the picture we see"
type textarea "x"
type textarea "In the picture we see"
type textarea "x"
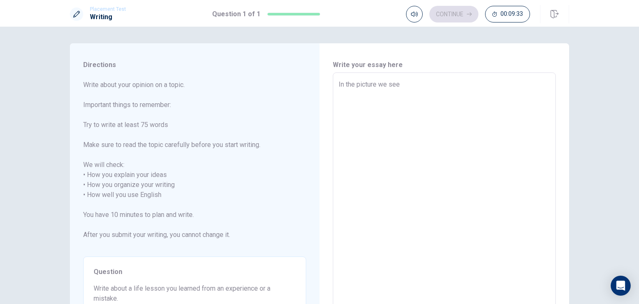
type textarea "In the picture we see a"
type textarea "x"
type textarea "In the picture we see a"
type textarea "x"
type textarea "In the picture we see a w"
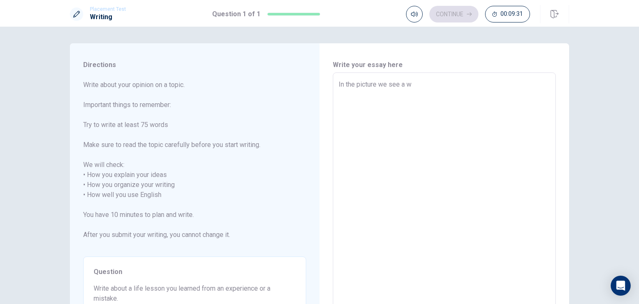
type textarea "x"
type textarea "In the picture we see a wo"
type textarea "x"
type textarea "In the picture we see a wor"
type textarea "x"
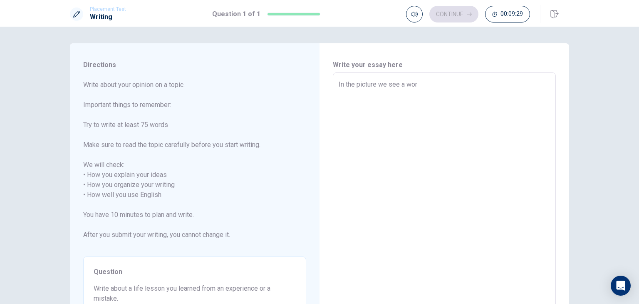
type textarea "In the picture we see a work"
type textarea "x"
type textarea "In the picture we see a worki"
type textarea "x"
type textarea "In the picture we see a workin"
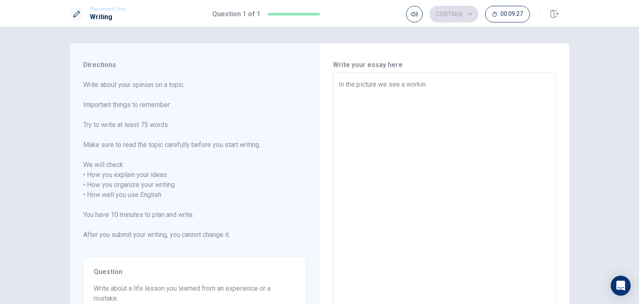
type textarea "x"
type textarea "In the picture we see a working"
type textarea "x"
type textarea "In the picture we see a working"
type textarea "x"
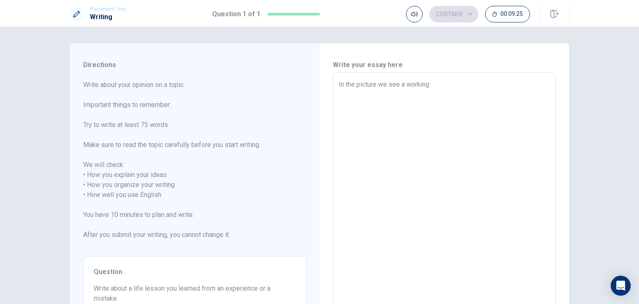
type textarea "In the picture we see a working p"
type textarea "x"
type textarea "In the picture we see a working pr"
type textarea "x"
type textarea "In the picture we see a working pro"
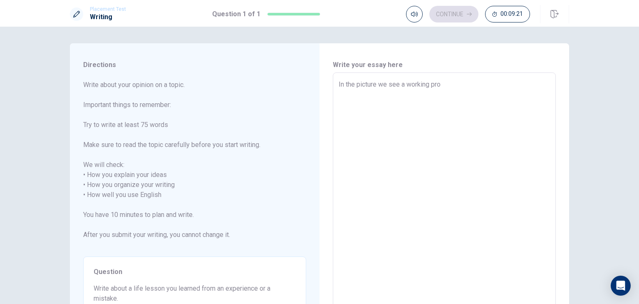
type textarea "x"
type textarea "In the picture we see a working prot"
type textarea "x"
type textarea "In the picture we see a working proth"
type textarea "x"
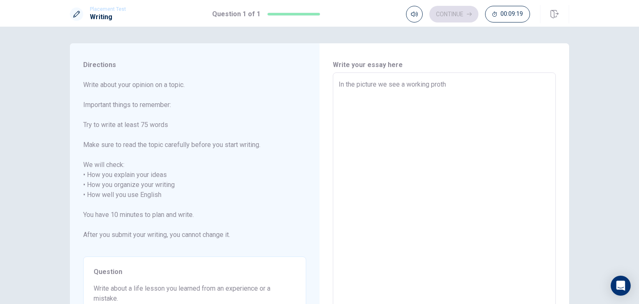
type textarea "In the picture we see a working [PERSON_NAME]"
type textarea "x"
type textarea "In the picture we see a working prothes"
type textarea "x"
type textarea "In the picture we see a working [PERSON_NAME]"
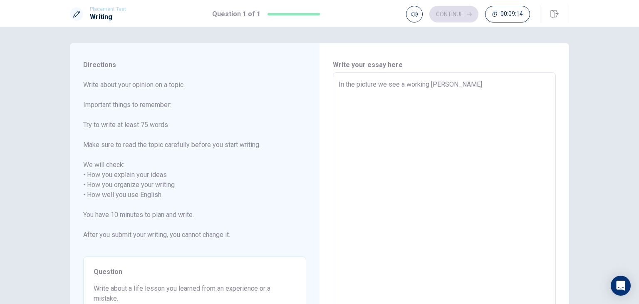
type textarea "x"
type textarea "In the picture we see a working proth"
type textarea "x"
type textarea "In the picture we see a working prot"
type textarea "x"
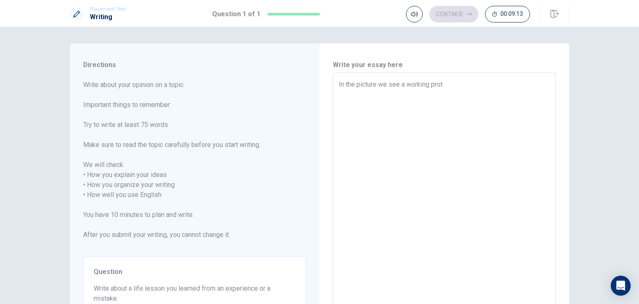
type textarea "In the picture we see a working pro"
type textarea "x"
type textarea "In the picture we see a working pros"
type textarea "x"
type textarea "In the picture we see a working prose"
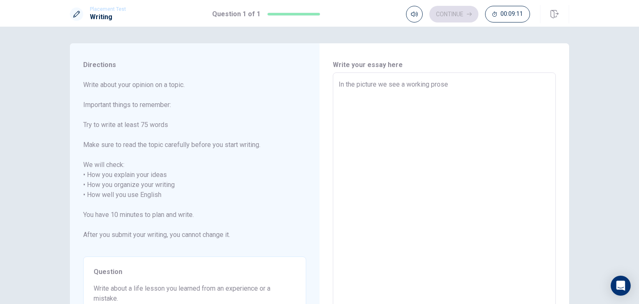
type textarea "x"
type textarea "In the picture we see a working proses"
type textarea "x"
type textarea "In the picture we see a working prosess"
type textarea "x"
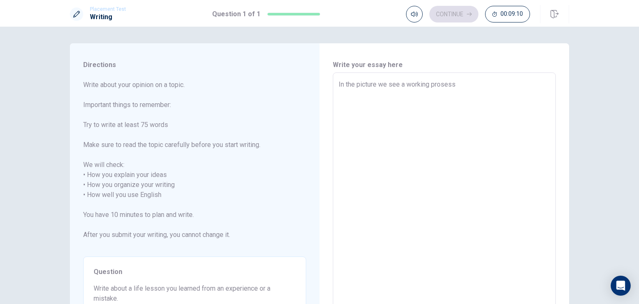
type textarea "In the picture we see a working prosess/"
type textarea "x"
type textarea "In the picture we see a working prosess/"
type textarea "x"
type textarea "In the picture we see a working prosess/ T"
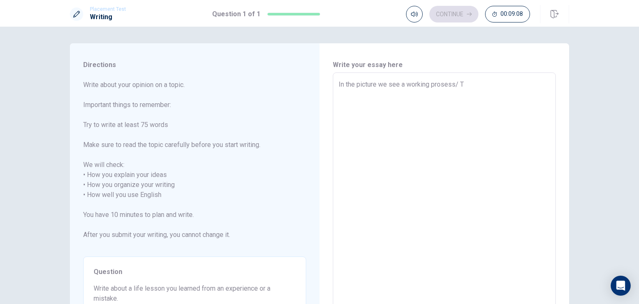
type textarea "x"
type textarea "In the picture we see a working prosess/ Th"
type textarea "x"
type textarea "In the picture we see a working prosess/ The"
type textarea "x"
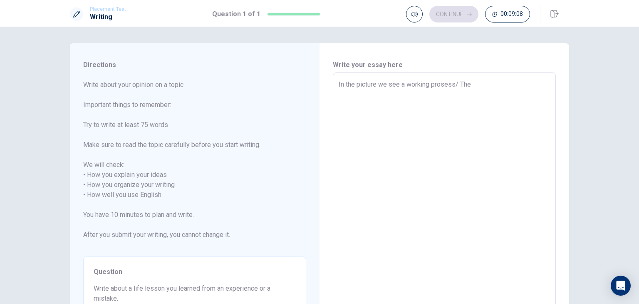
type textarea "In the picture we see a working prosess/ The"
type textarea "x"
type textarea "In the picture we see a working prosess/ The m"
type textarea "x"
type textarea "In the picture we see a working prosess/ The ma"
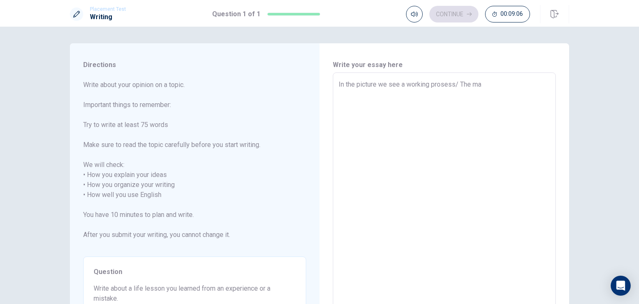
type textarea "x"
type textarea "In the picture we see a working prosess/ The man"
type textarea "x"
type textarea "In the picture we see a working prosess/ The man"
type textarea "x"
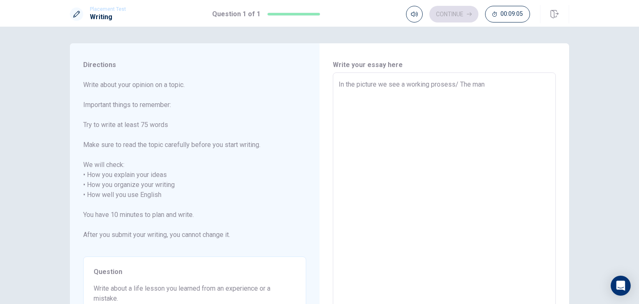
type textarea "In the picture we see a working prosess/ The man i"
type textarea "x"
type textarea "In the picture we see a working prosess/ The man is"
type textarea "x"
type textarea "In the picture we see a working prosess/ The man is"
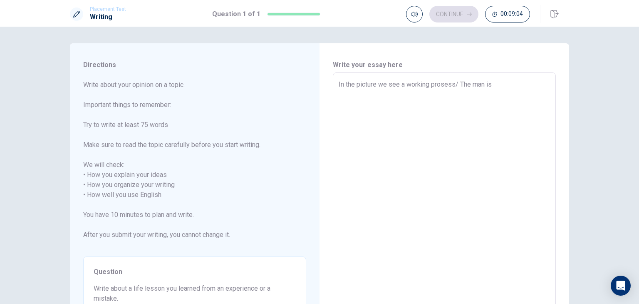
type textarea "x"
type textarea "In the picture we see a working prosess/ The man is w"
type textarea "x"
type textarea "In the picture we see a working prosess/ The man is wo"
type textarea "x"
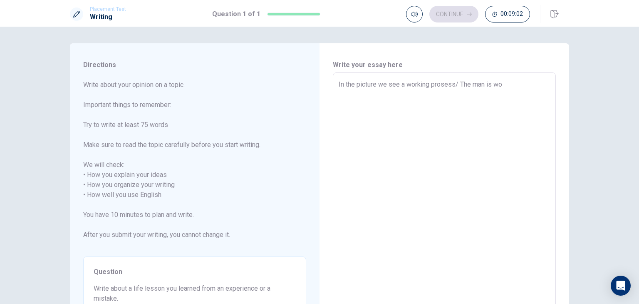
type textarea "In the picture we see a working prosess/ The man is wor"
type textarea "x"
type textarea "In the picture we see a working prosess/ The man is work"
type textarea "x"
type textarea "In the picture we see a working prosess/ The man is worki"
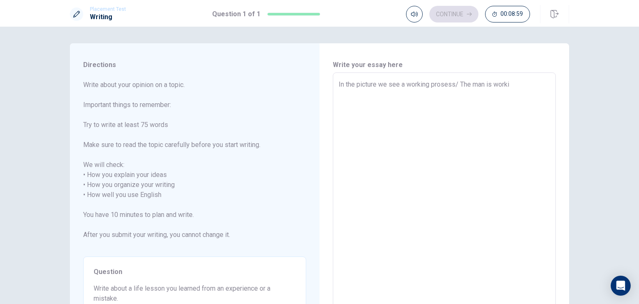
type textarea "x"
type textarea "In the picture we see a working prosess/ The man is workin"
type textarea "x"
type textarea "In the picture we see a working prosess/ The man is working"
type textarea "x"
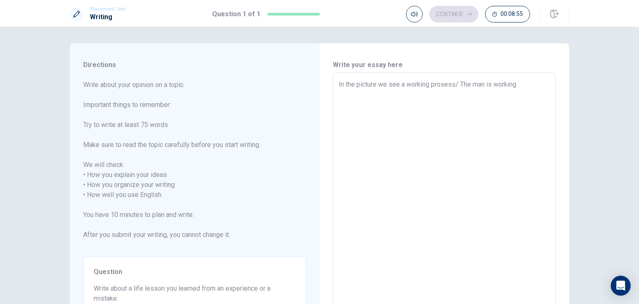
type textarea "In the picture we see a working prosess/ The man is working/"
type textarea "x"
type textarea "In the picture we see a working prosess/ The man is working/"
type textarea "x"
type textarea "In the picture we see a working prosess/ The man is working/ T"
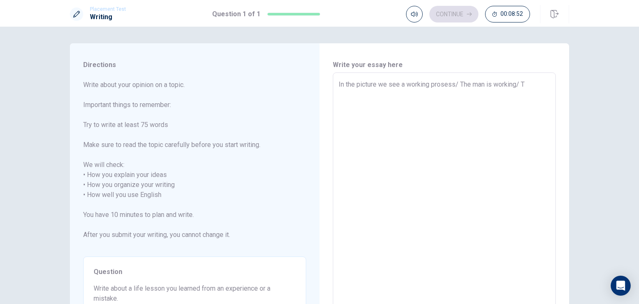
type textarea "x"
type textarea "In the picture we see a working prosess/ The man is working/ Th"
type textarea "x"
type textarea "In the picture we see a working prosess/ The man is working/ The"
type textarea "x"
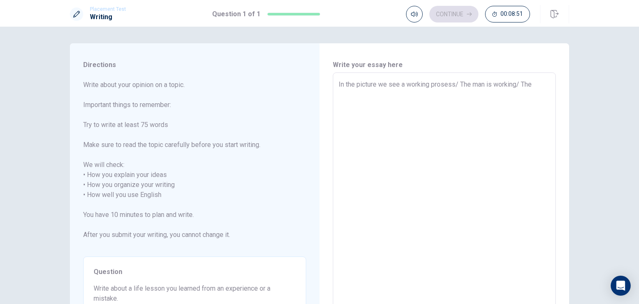
type textarea "In the picture we see a working prosess/ The man is working/ Ther"
type textarea "x"
type textarea "In the picture we see a working prosess/ The man is working/ There"
type textarea "x"
type textarea "In the picture we see a working prosess/ The man is working/ There"
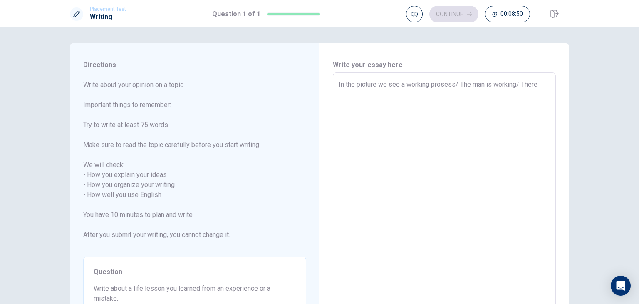
type textarea "x"
type textarea "In the picture we see a working prosess/ The man is working/ There a"
type textarea "x"
type textarea "In the picture we see a working prosess/ The man is working/ There ar"
type textarea "x"
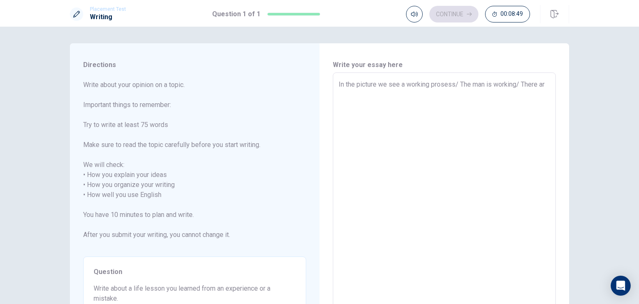
type textarea "In the picture we see a working prosess/ The man is working/ There are"
type textarea "x"
type textarea "In the picture we see a working prosess/ The man is working/ There are"
click at [518, 84] on textarea "In the picture we see a working prosess/ The man is working/ There are" at bounding box center [444, 195] width 211 height 231
type textarea "x"
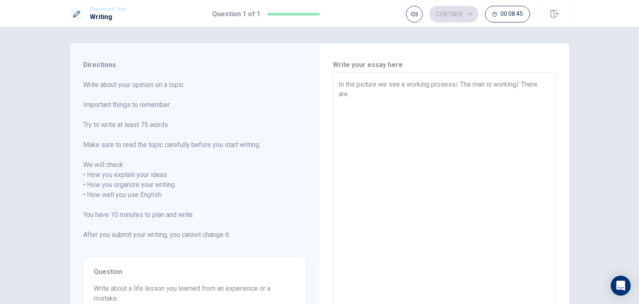
type textarea "In the picture we see a working prosess/ The man is working There are"
type textarea "x"
type textarea "In the picture we see a working prosess/ The man is working. There are"
click at [353, 93] on textarea "In the picture we see a working prosess/ The man is working. There are" at bounding box center [444, 195] width 211 height 231
type textarea "x"
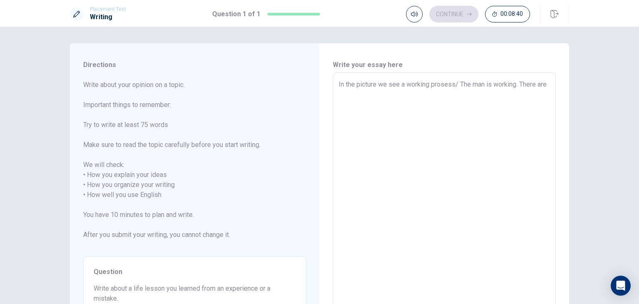
type textarea "In the picture we see a working prosess/ The man is working. There are f"
type textarea "x"
type textarea "In the picture we see a working prosess/ The man is working. There are"
type textarea "x"
type textarea "In the picture we see a working prosess/ The man is working. There are a"
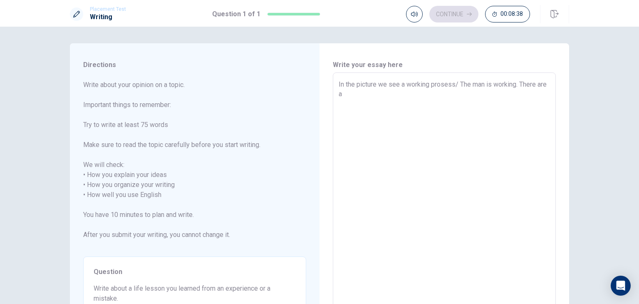
type textarea "x"
type textarea "In the picture we see a working prosess/ The man is working. There are a"
type textarea "x"
type textarea "In the picture we see a working prosess/ The man is working. There are a t"
type textarea "x"
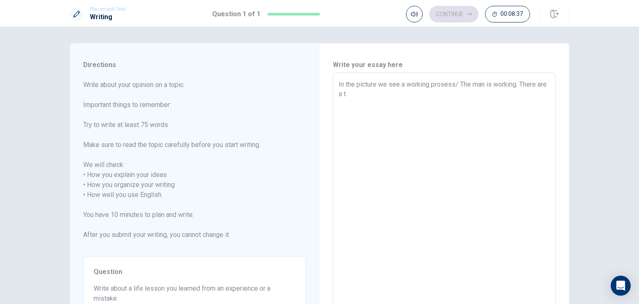
type textarea "In the picture we see a working prosess/ The man is working. There are a ta"
type textarea "x"
type textarea "In the picture we see a working prosess/ The man is working. There are a tab"
type textarea "x"
type textarea "In the picture we see a working prosess/ The man is working. There are a tabl"
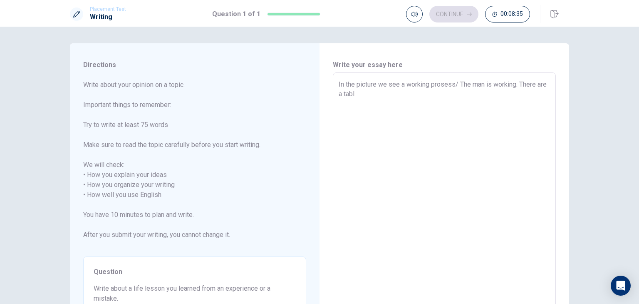
type textarea "x"
type textarea "In the picture we see a working prosess/ The man is working. There are a table"
type textarea "x"
type textarea "In the picture we see a working prosess/ The man is working. There are a table/"
type textarea "x"
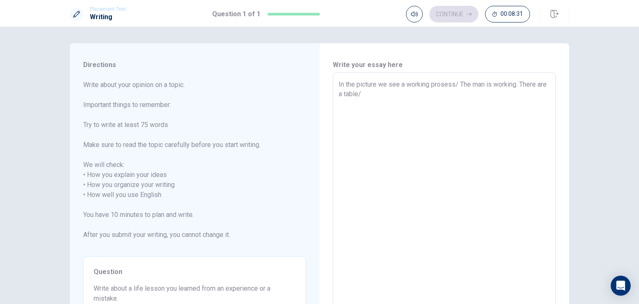
type textarea "In the picture we see a working prosess/ The man is working. There are a table"
type textarea "x"
type textarea "In the picture we see a working prosess/ The man is working. There are a table."
type textarea "x"
type textarea "In the picture we see a working prosess/ The man is working. There are a table."
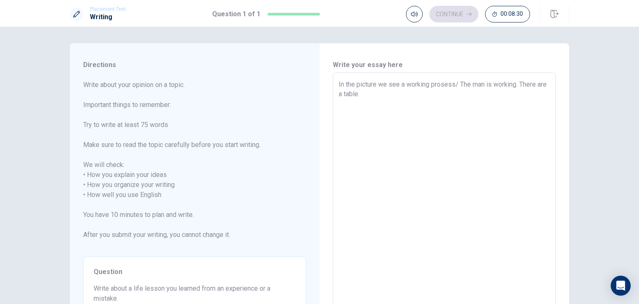
type textarea "x"
type textarea "In the picture we see a working prosess/ The man is working. There are a table.…"
type textarea "x"
type textarea "In the picture we see a working prosess/ The man is working. There are a table.…"
type textarea "x"
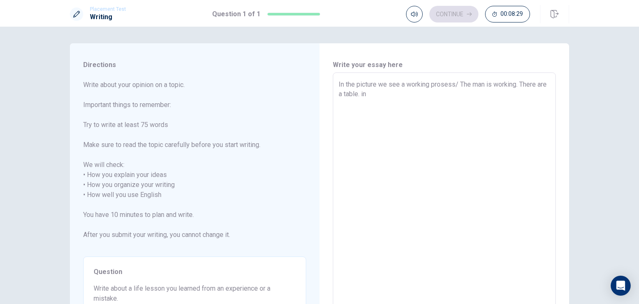
type textarea "In the picture we see a working prosess/ The man is working. There are a table.…"
type textarea "x"
type textarea "In the picture we see a working prosess/ The man is working. There are a table.…"
type textarea "x"
type textarea "In the picture we see a working prosess/ The man is working. There are a table.…"
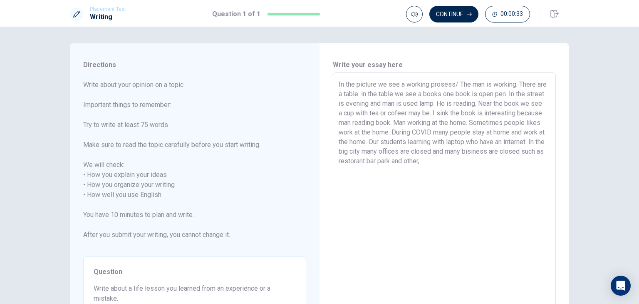
click at [456, 162] on textarea "In the picture we see a working prosess/ The man is working. There are a table.…" at bounding box center [444, 195] width 211 height 231
click at [459, 162] on textarea "In the picture we see a working prosess/ The man is working. There are a table.…" at bounding box center [444, 195] width 211 height 231
click at [446, 162] on textarea "In the picture we see a working prosess/ The man is working. There are a table.…" at bounding box center [444, 195] width 211 height 231
click at [460, 162] on textarea "In the picture we see a working prosess/ The man is working. There are a table.…" at bounding box center [444, 195] width 211 height 231
click at [510, 163] on textarea "In the picture we see a working prosess/ The man is working. There are a table.…" at bounding box center [444, 195] width 211 height 231
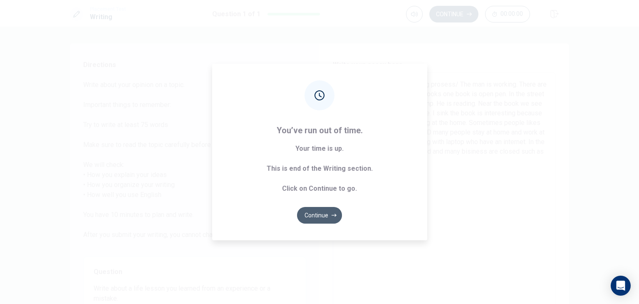
click at [317, 215] on button "Continue" at bounding box center [319, 215] width 45 height 17
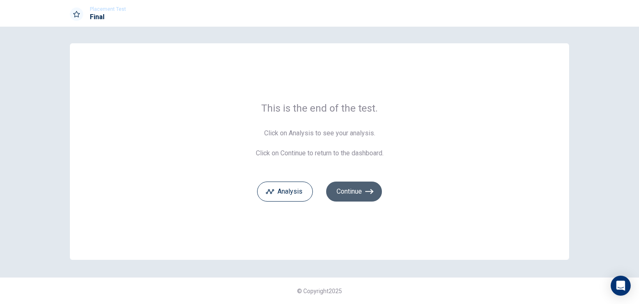
click at [356, 191] on button "Continue" at bounding box center [354, 192] width 56 height 20
